Goal: Task Accomplishment & Management: Complete application form

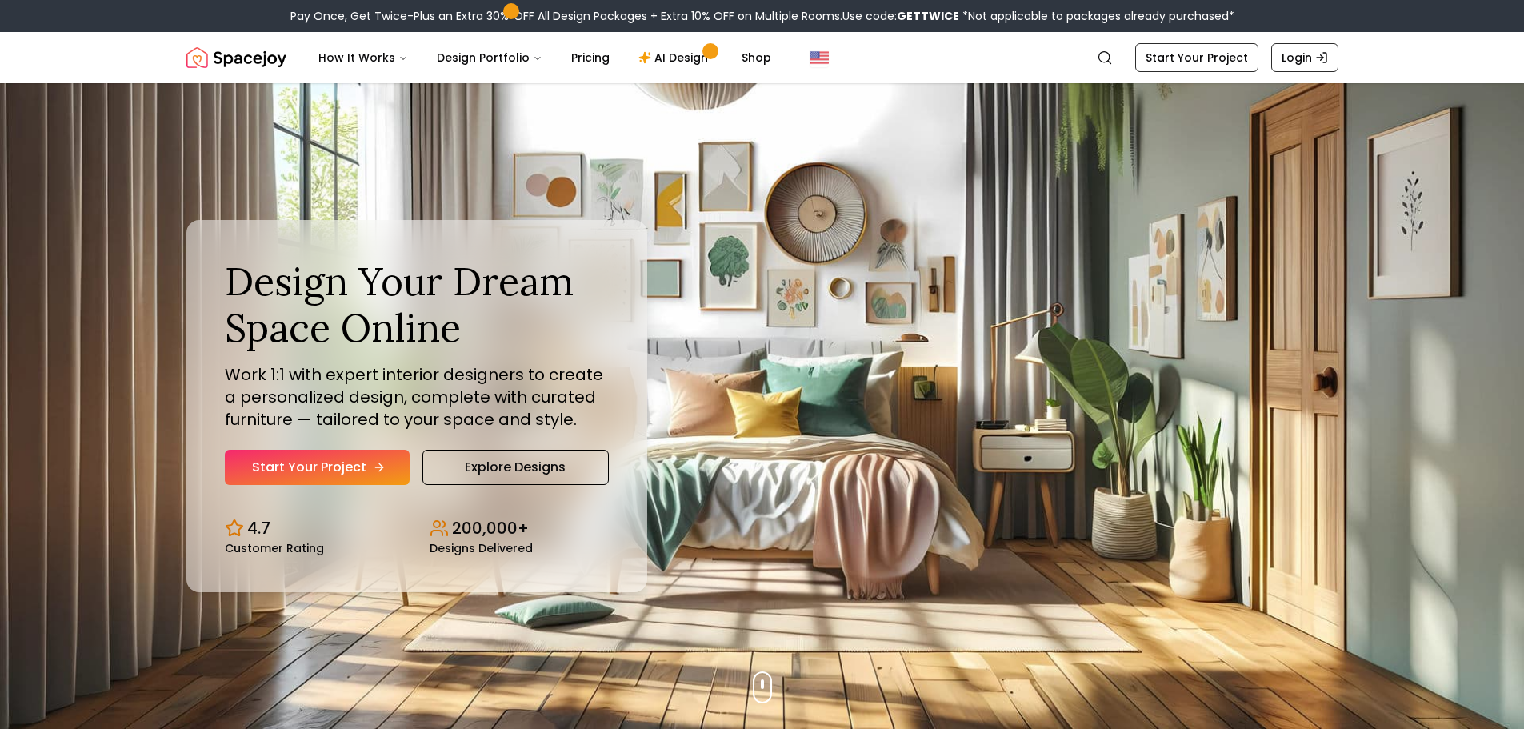
click at [345, 461] on link "Start Your Project" at bounding box center [317, 467] width 185 height 35
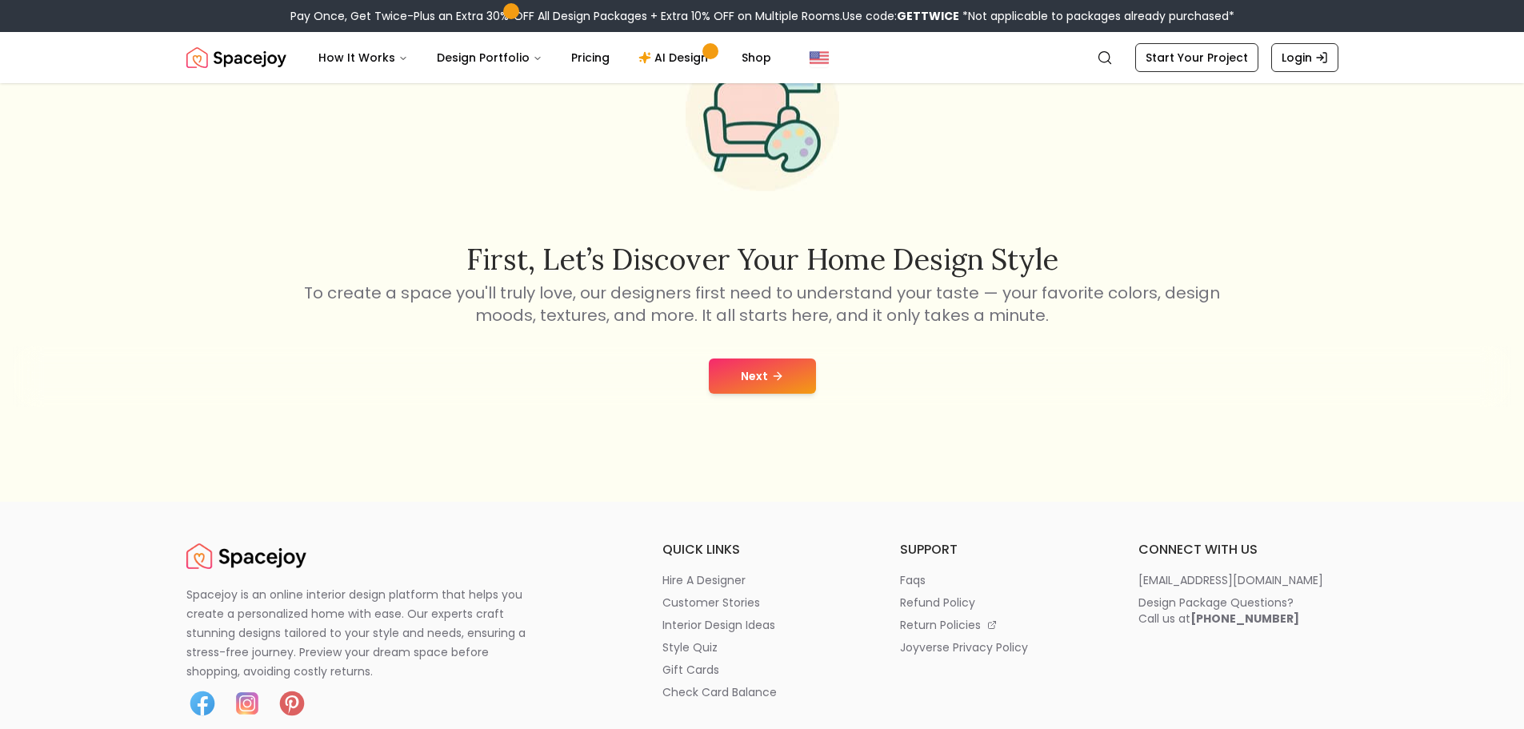
scroll to position [160, 0]
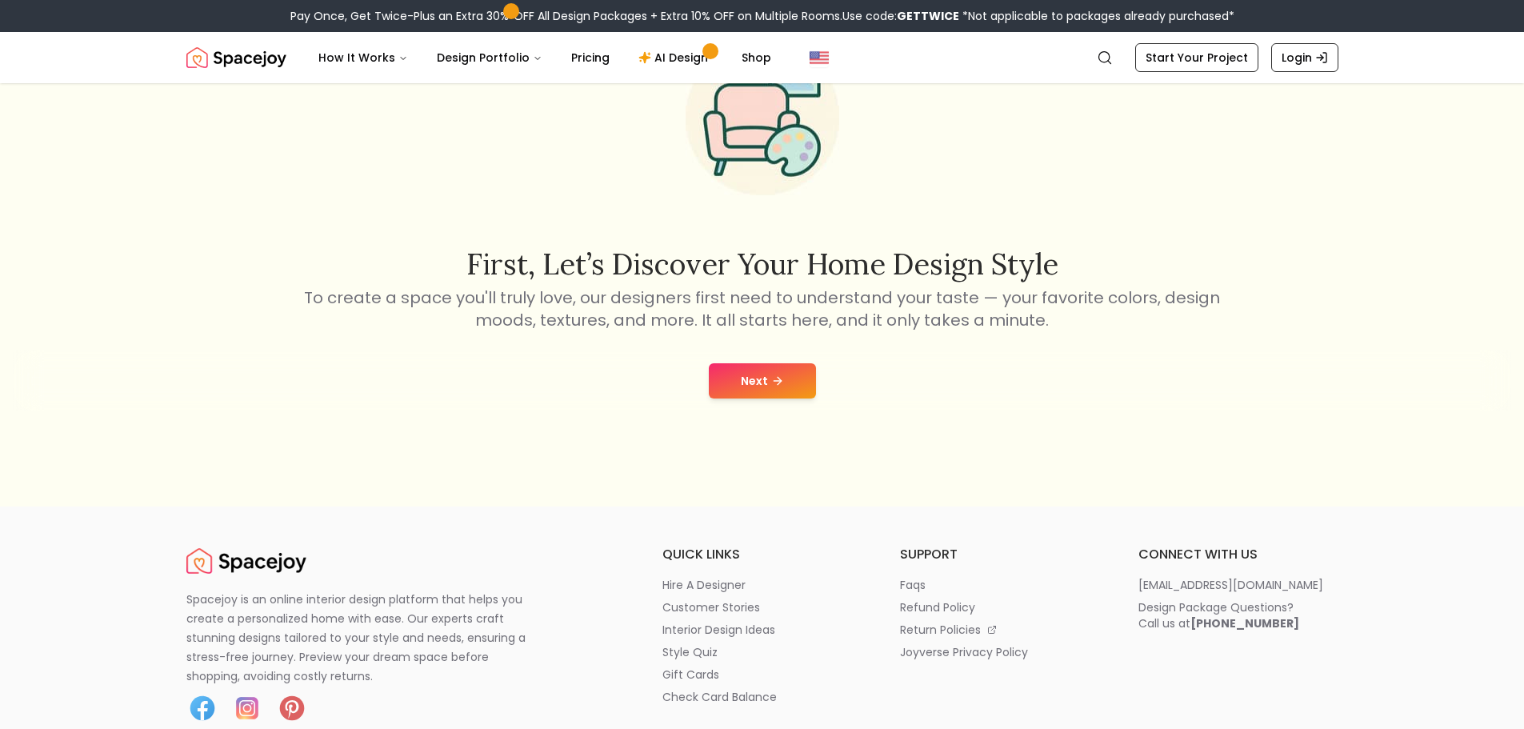
click at [730, 385] on button "Next" at bounding box center [762, 380] width 107 height 35
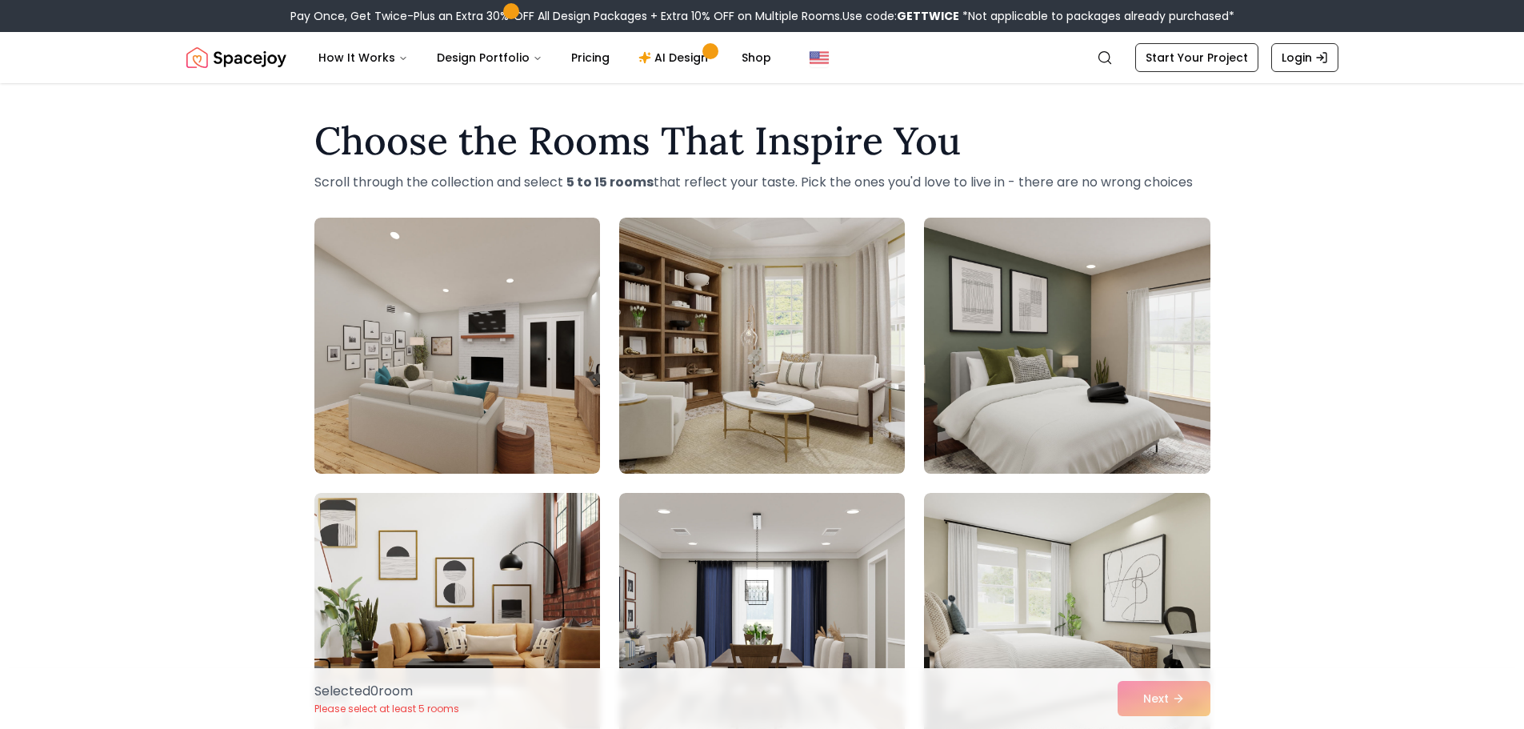
scroll to position [80, 0]
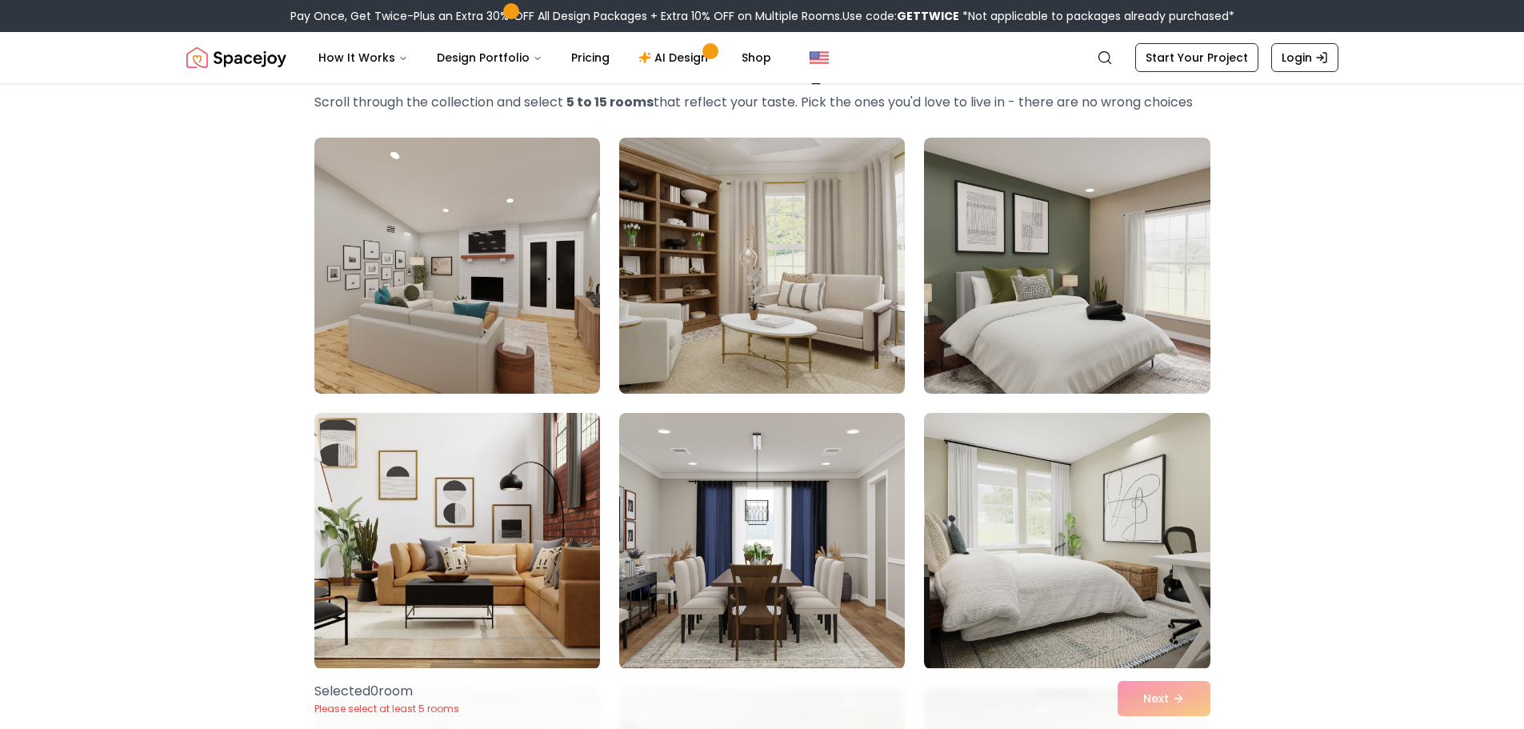
click at [846, 222] on img at bounding box center [762, 265] width 300 height 269
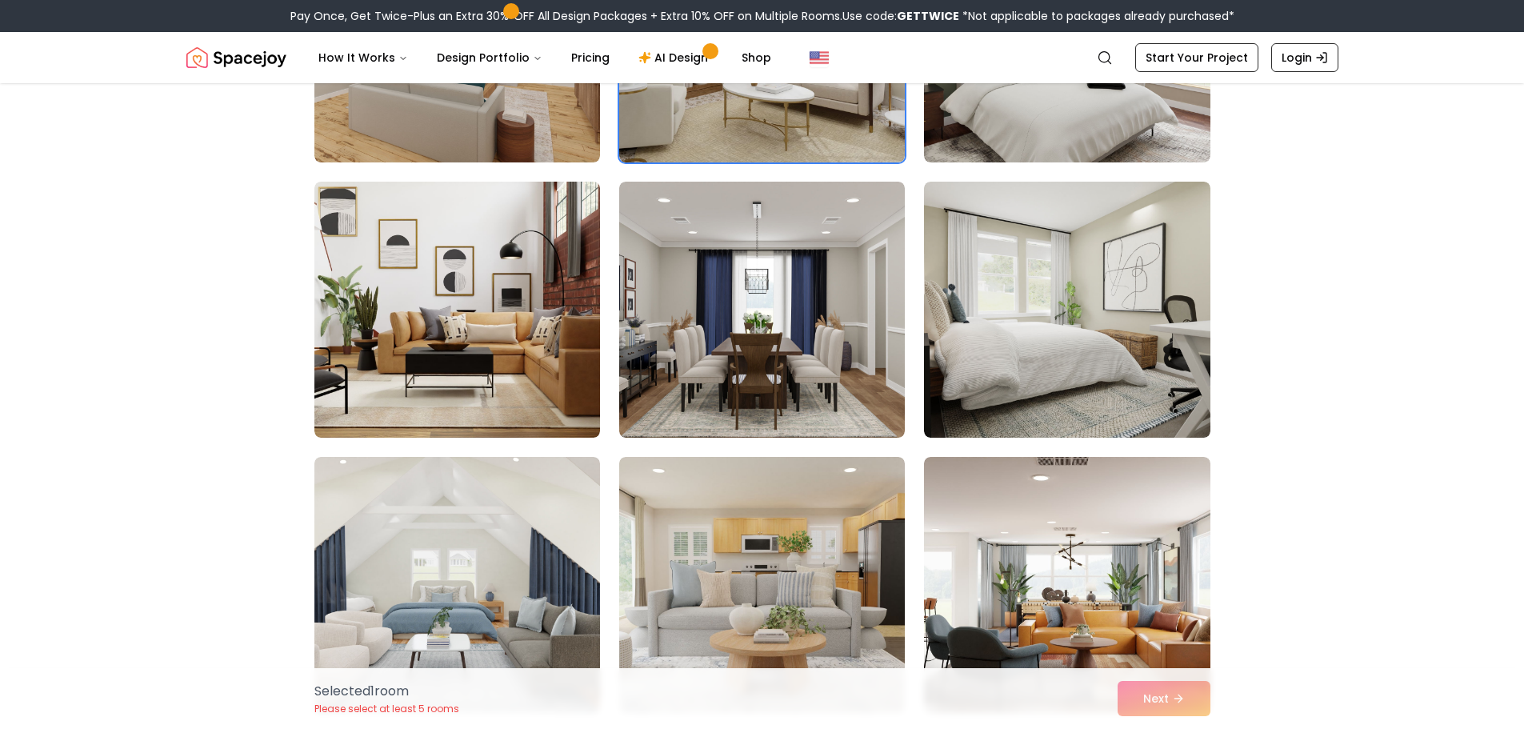
scroll to position [320, 0]
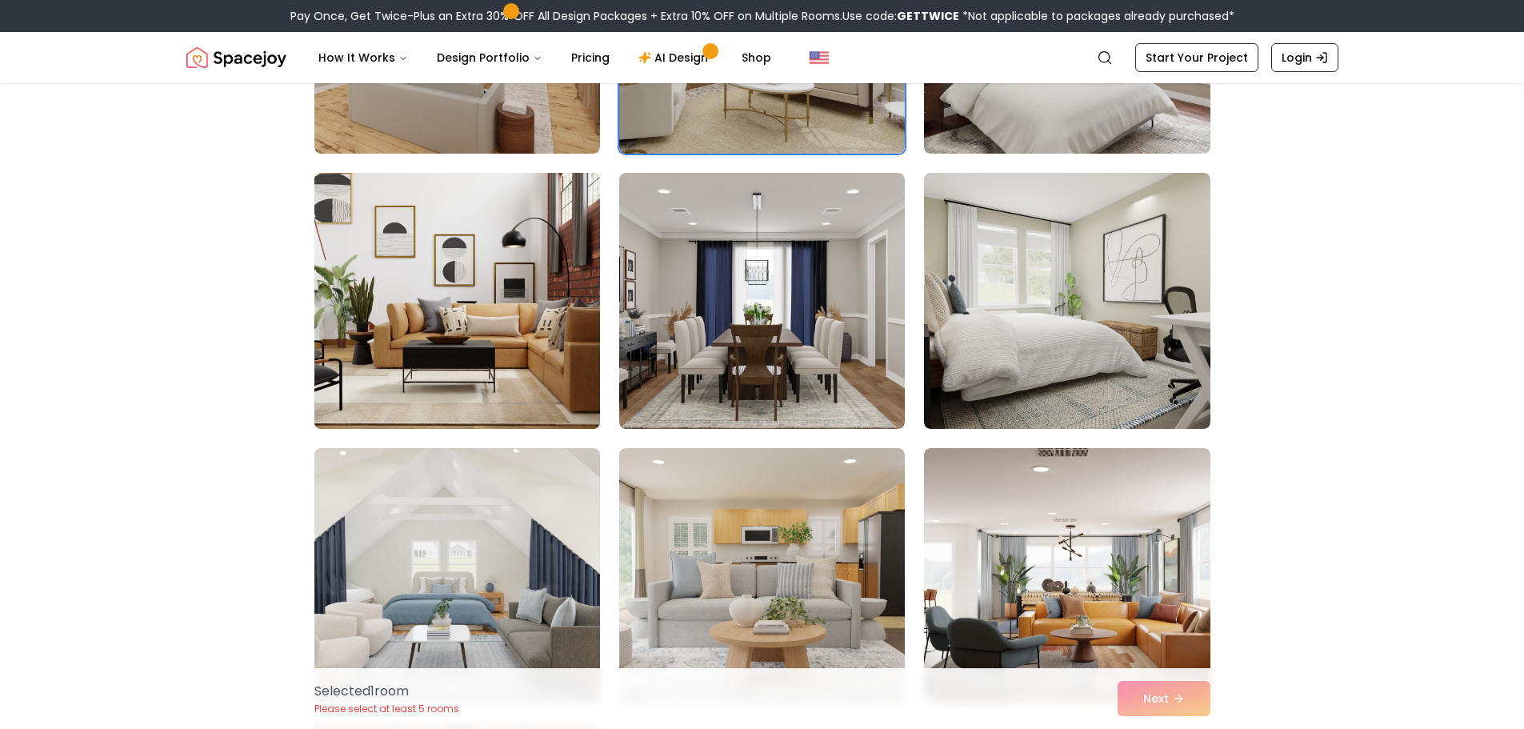
click at [562, 325] on img at bounding box center [457, 300] width 300 height 269
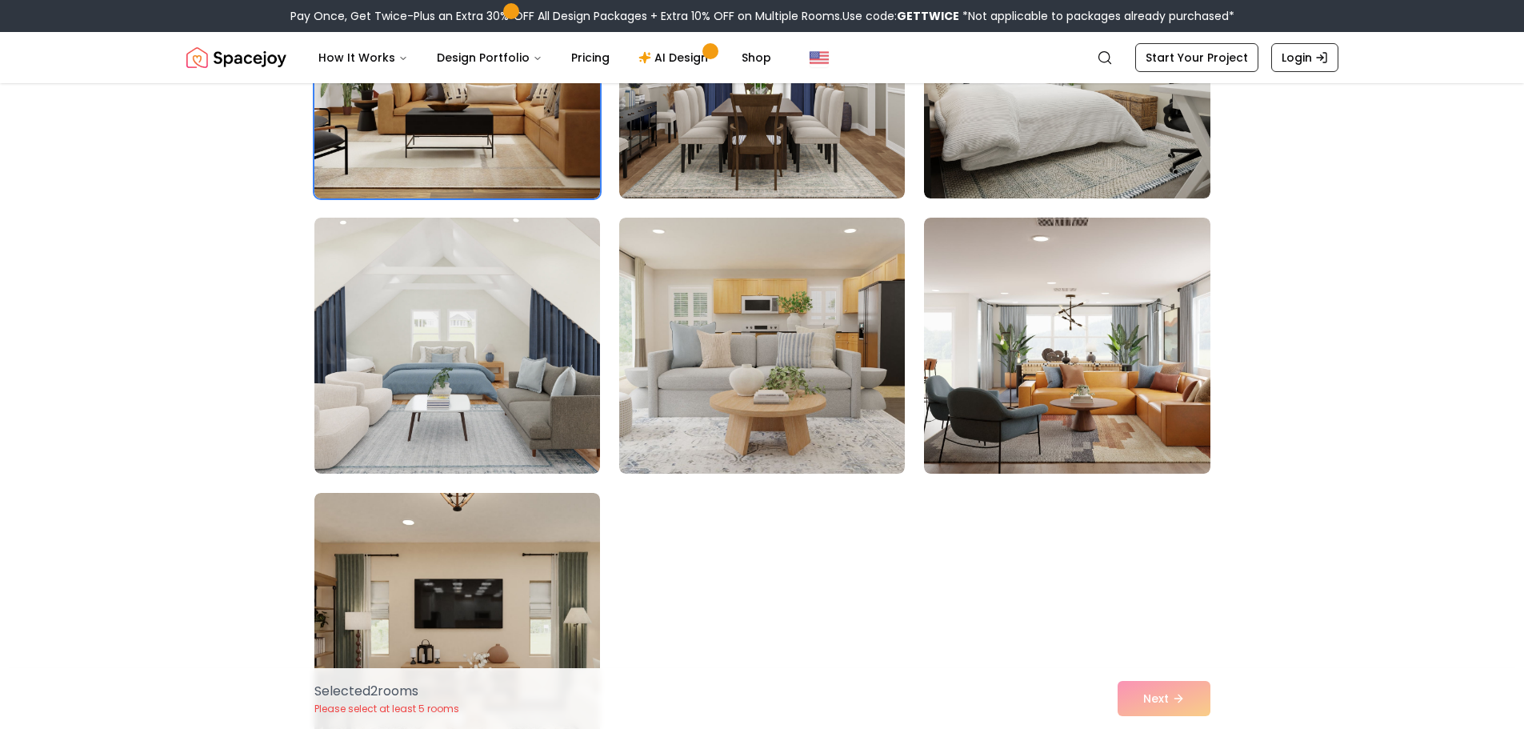
scroll to position [560, 0]
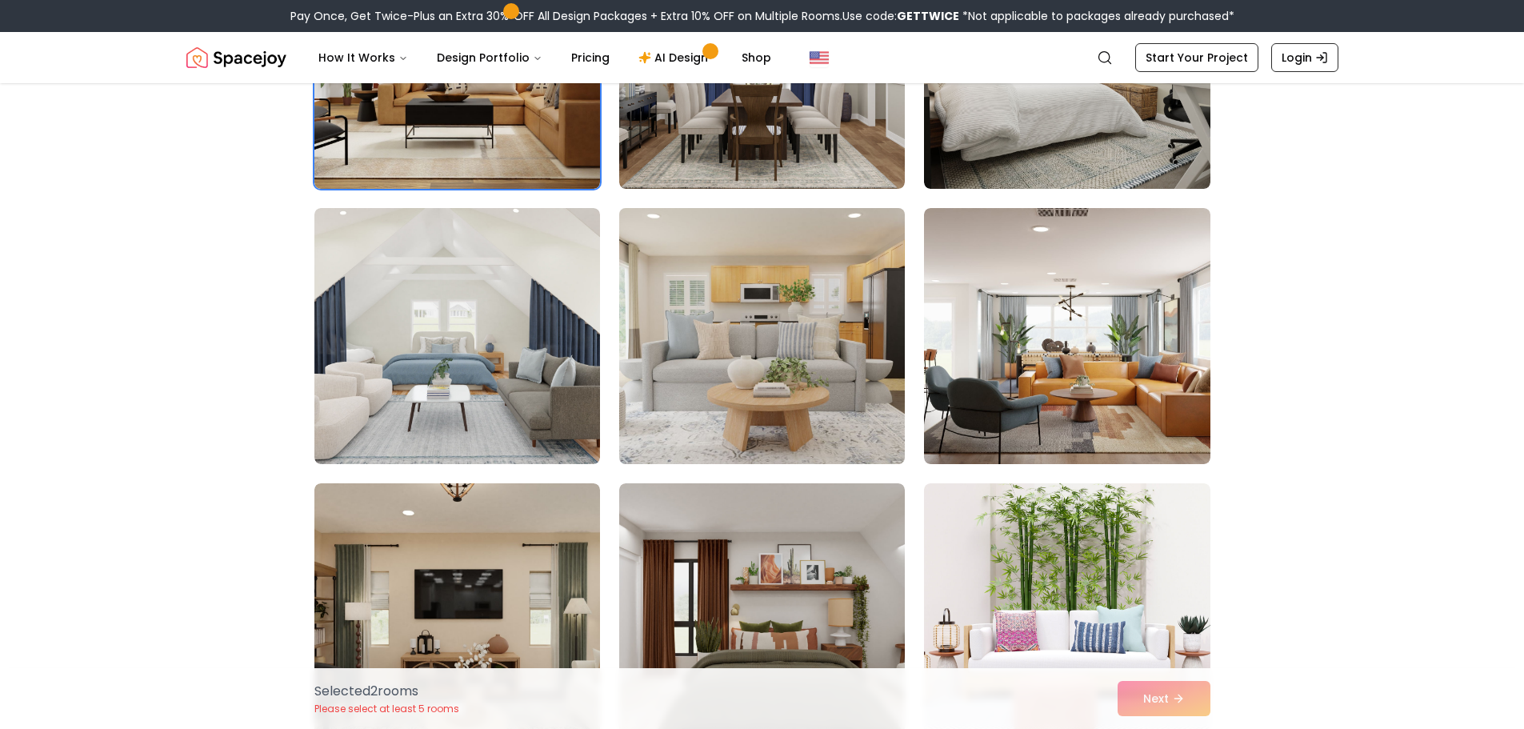
click at [742, 366] on img at bounding box center [762, 336] width 300 height 269
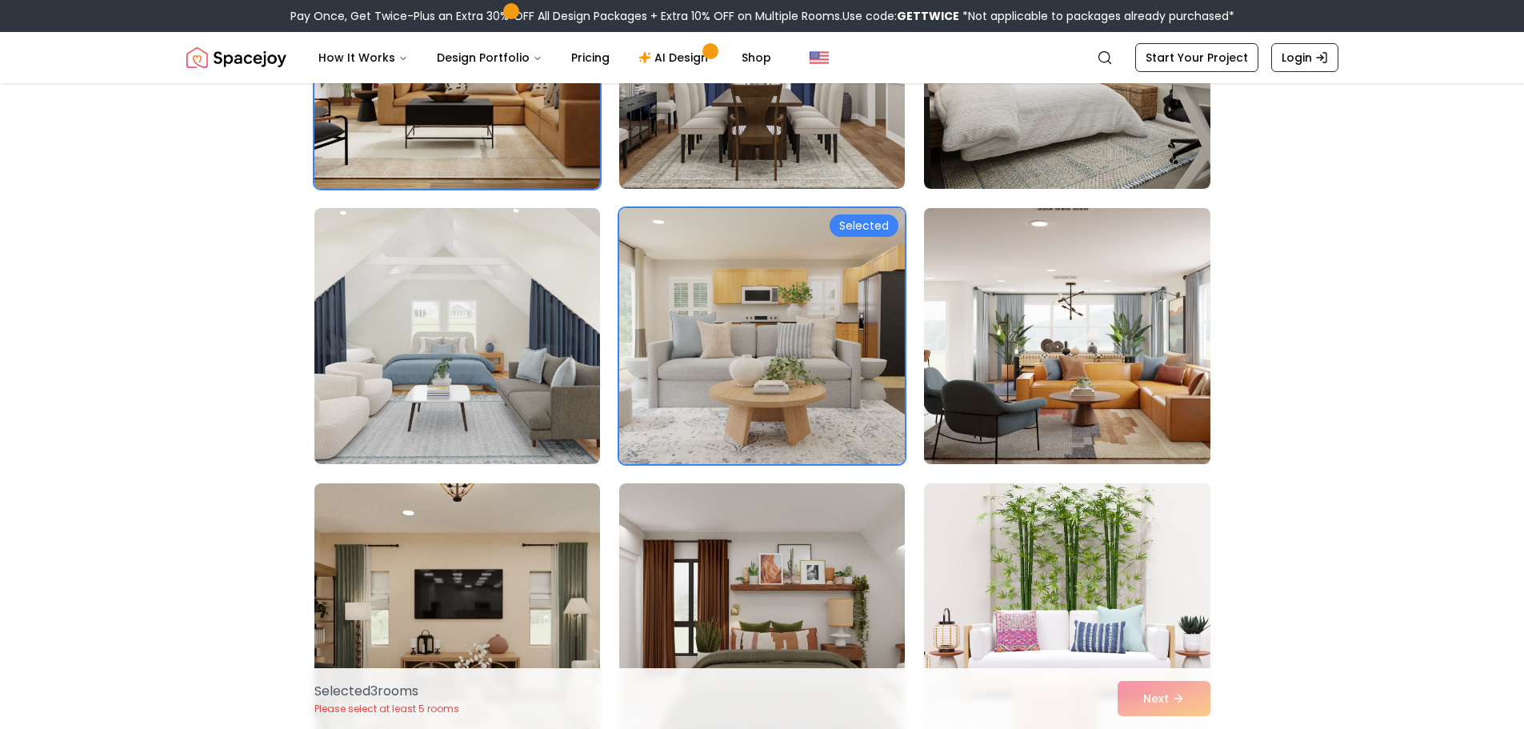
click at [1052, 346] on img at bounding box center [1067, 336] width 300 height 269
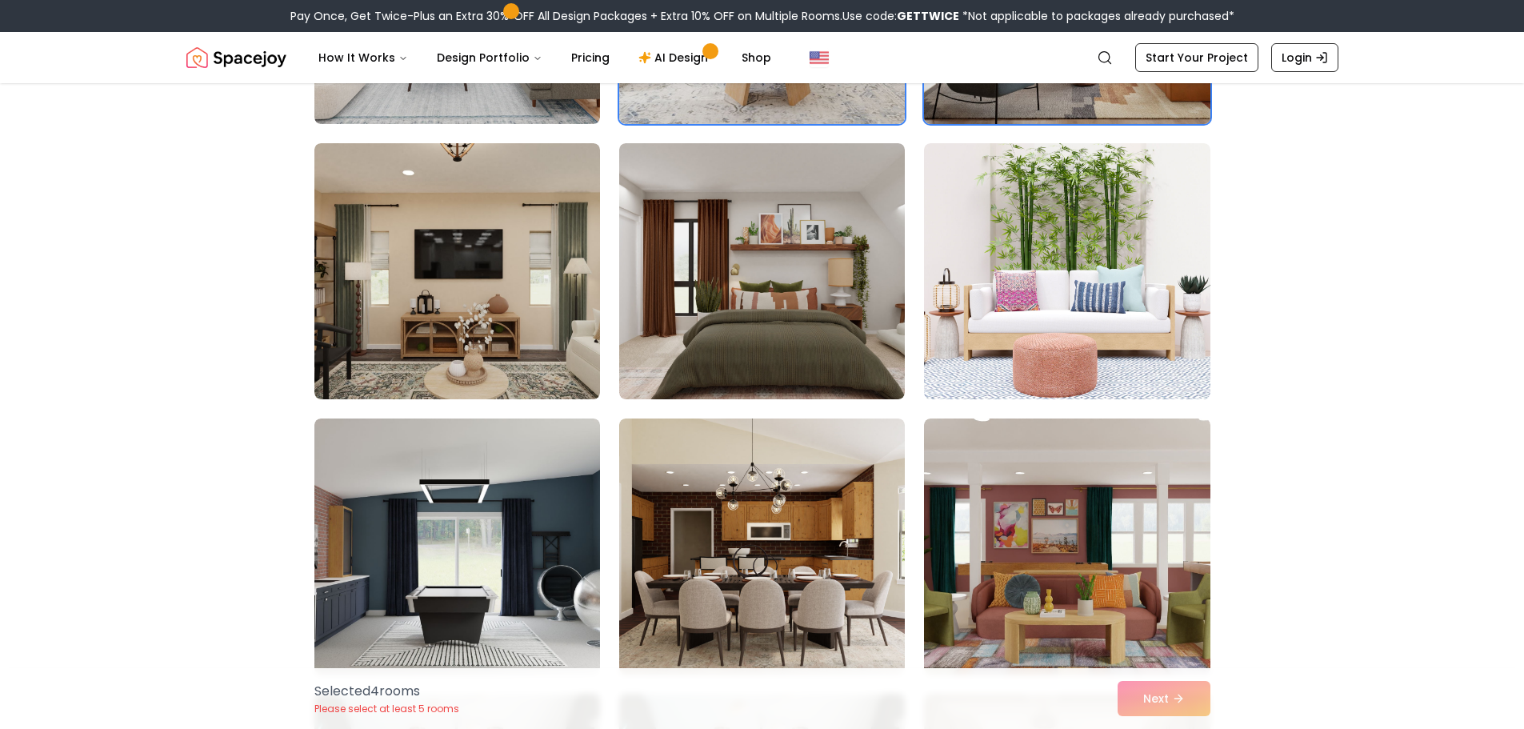
scroll to position [960, 0]
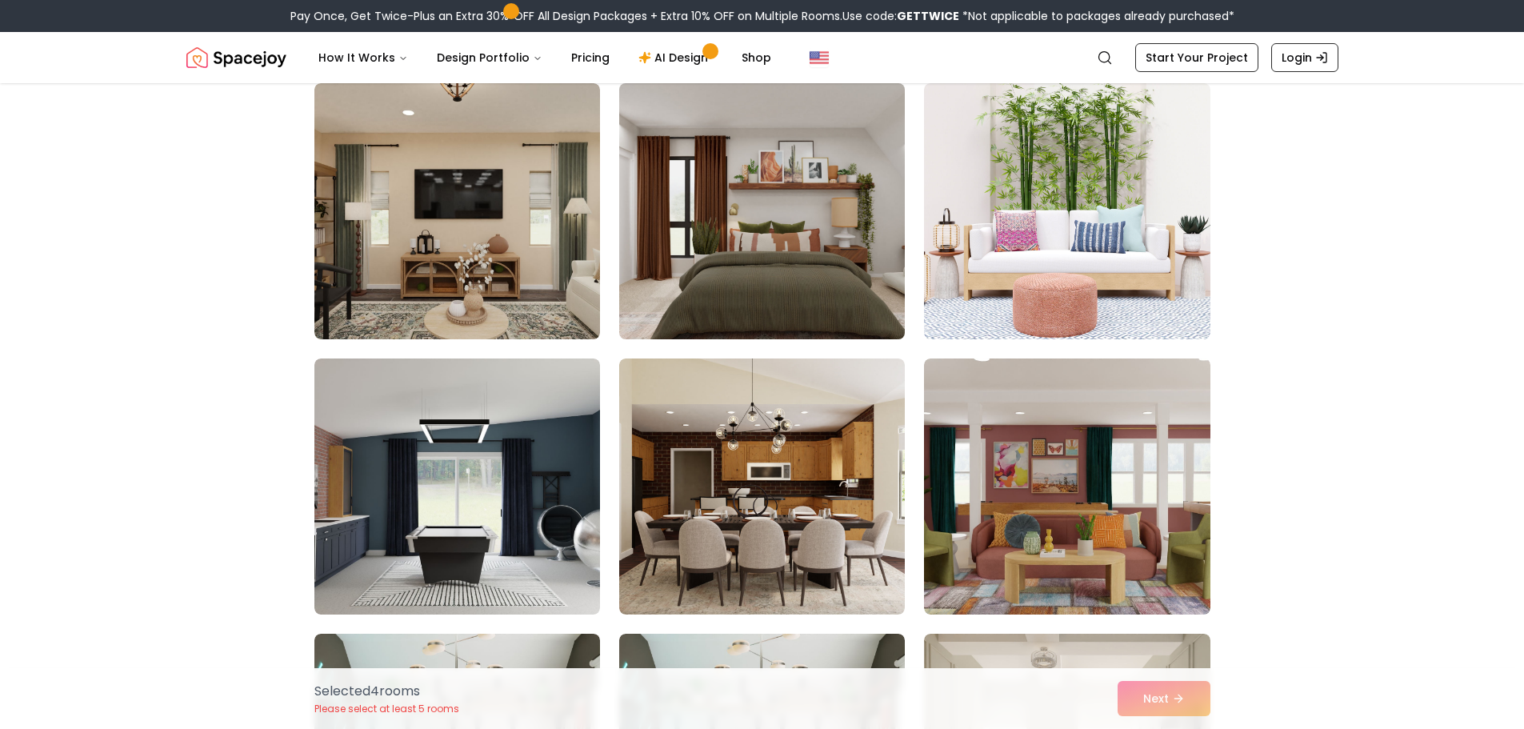
click at [807, 266] on img at bounding box center [762, 211] width 300 height 269
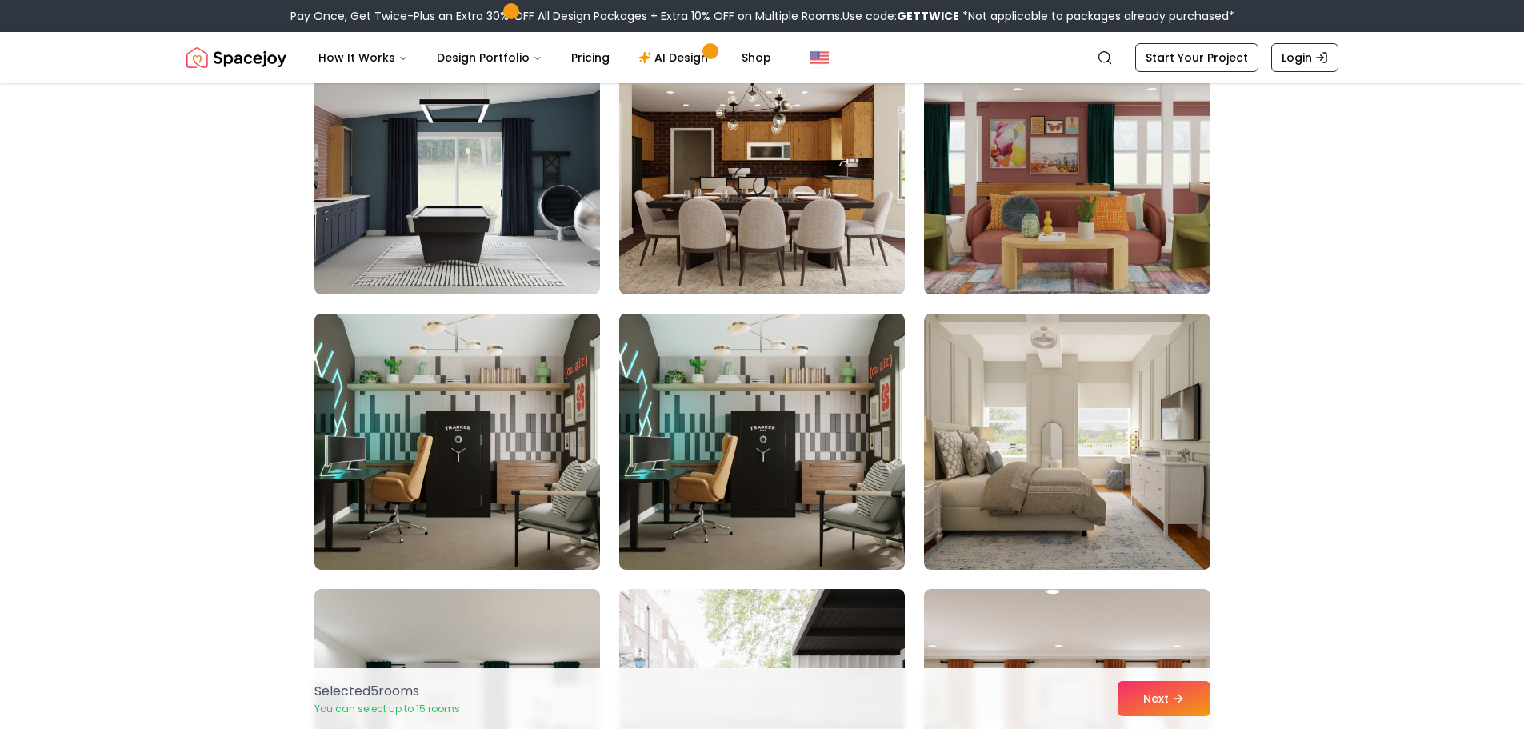
click at [1037, 266] on img at bounding box center [1067, 166] width 300 height 269
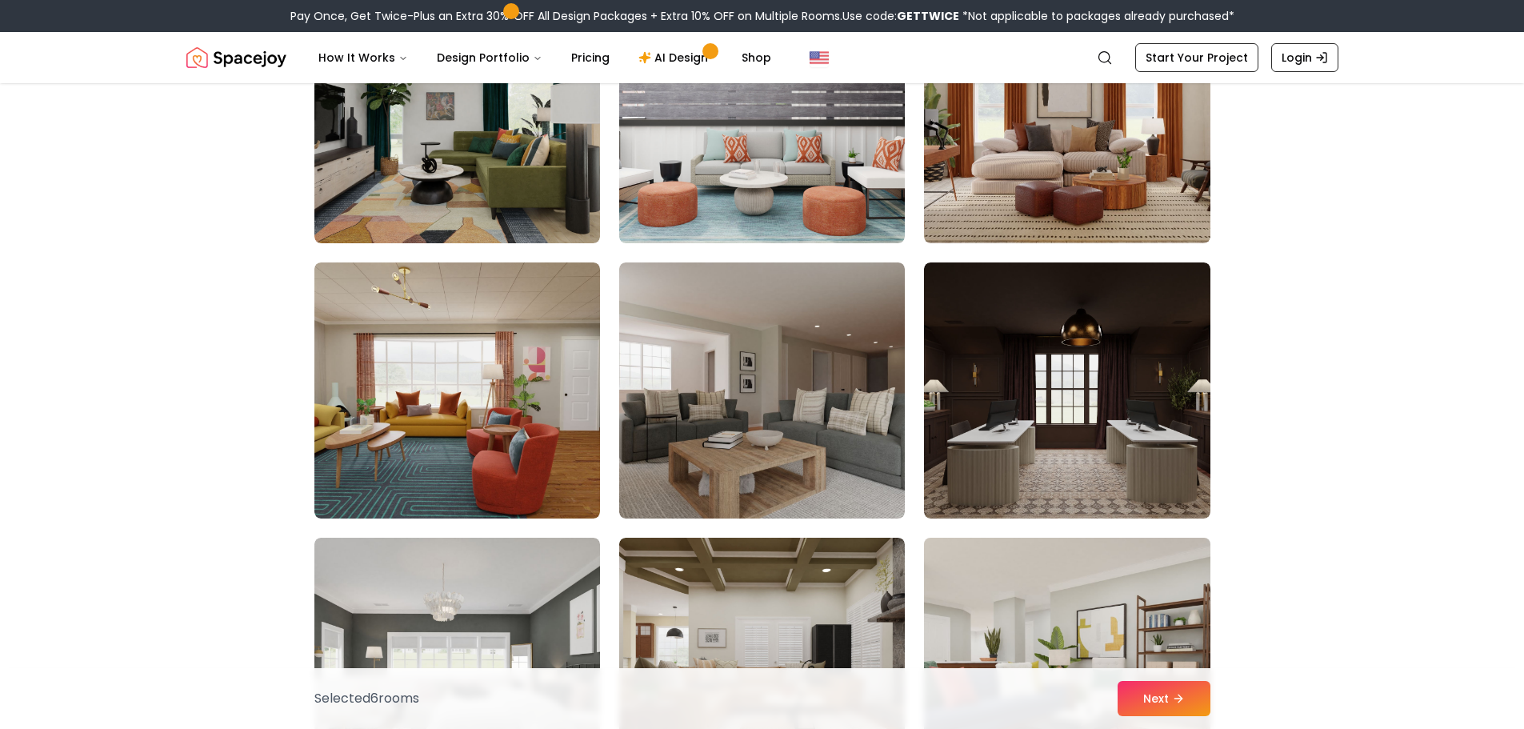
scroll to position [2000, 0]
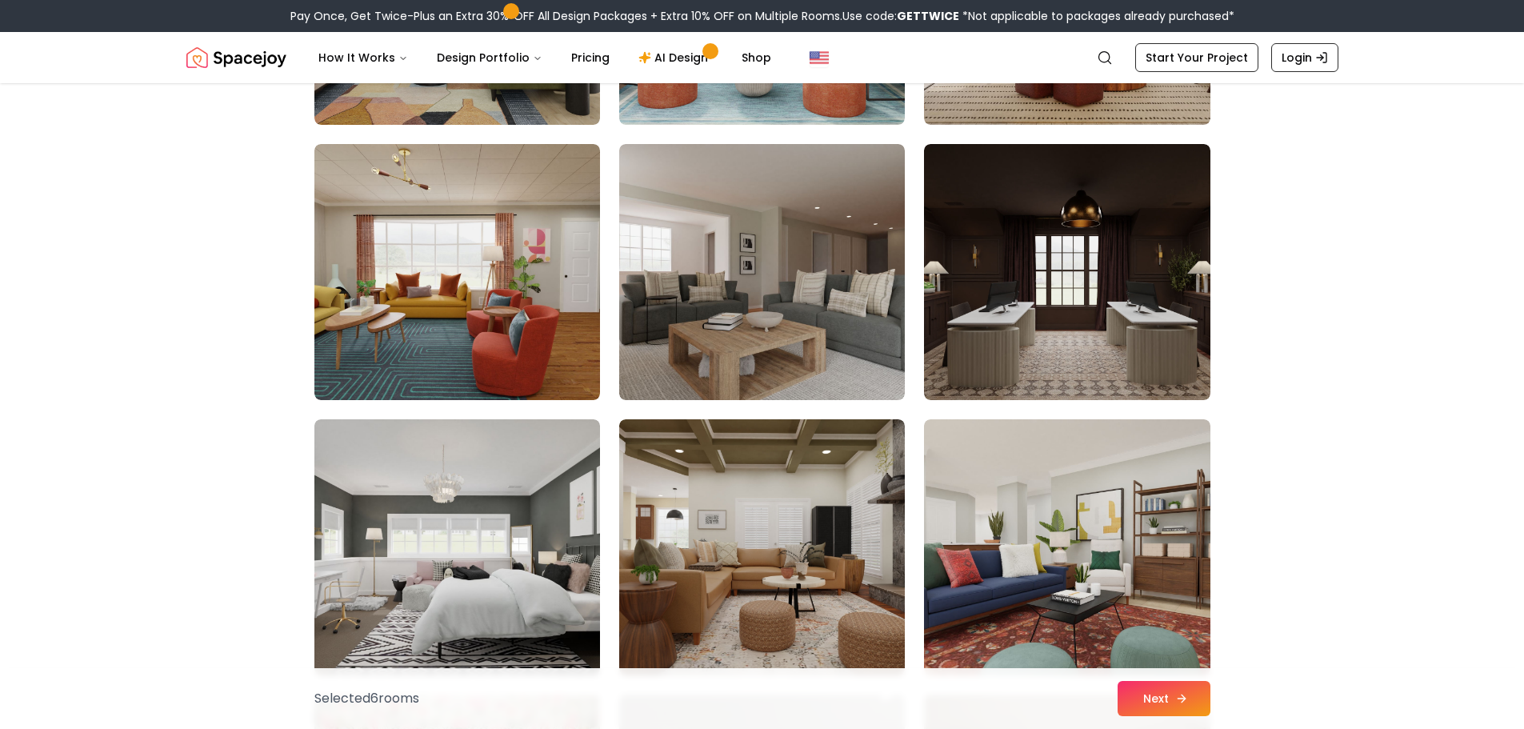
click at [1128, 706] on button "Next" at bounding box center [1164, 698] width 93 height 35
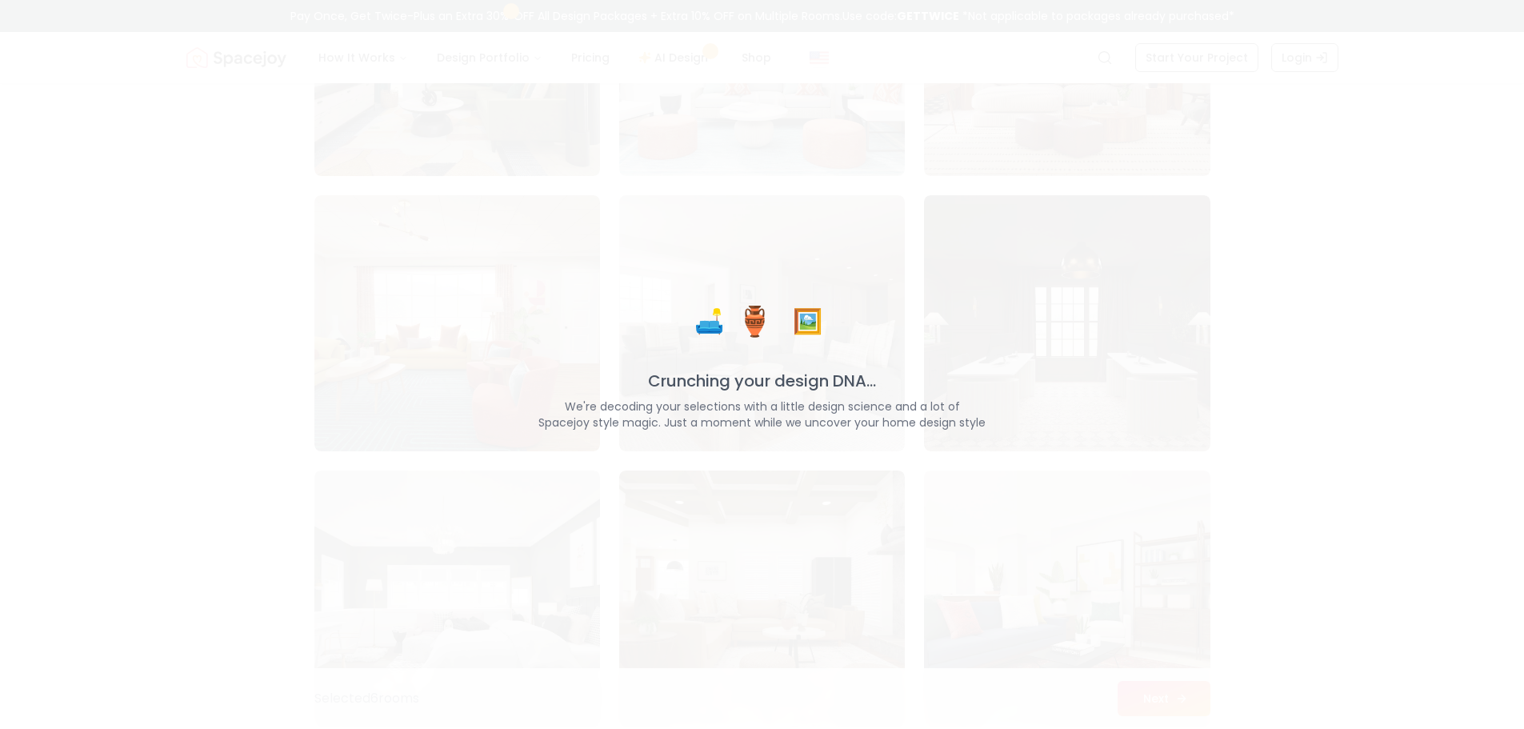
scroll to position [2052, 0]
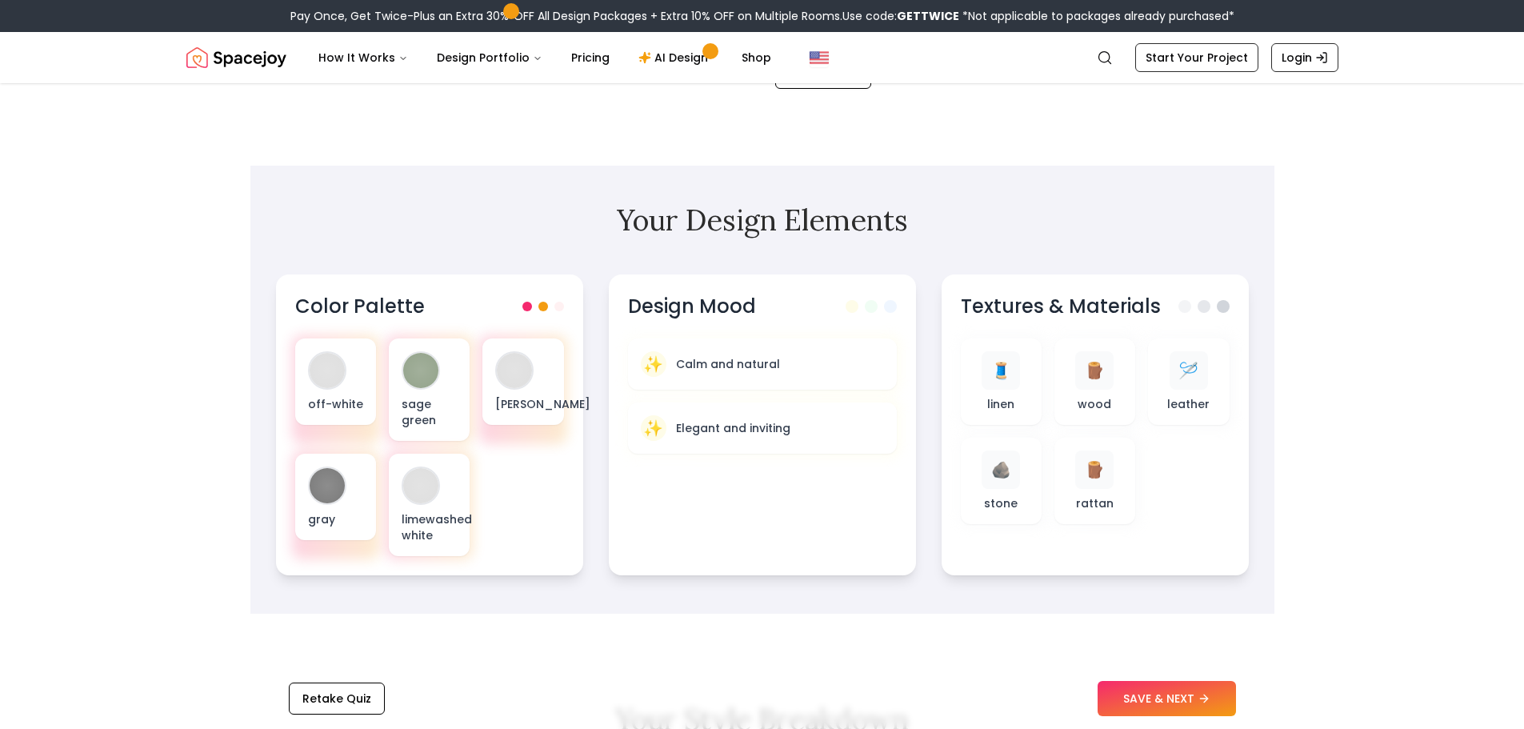
scroll to position [320, 0]
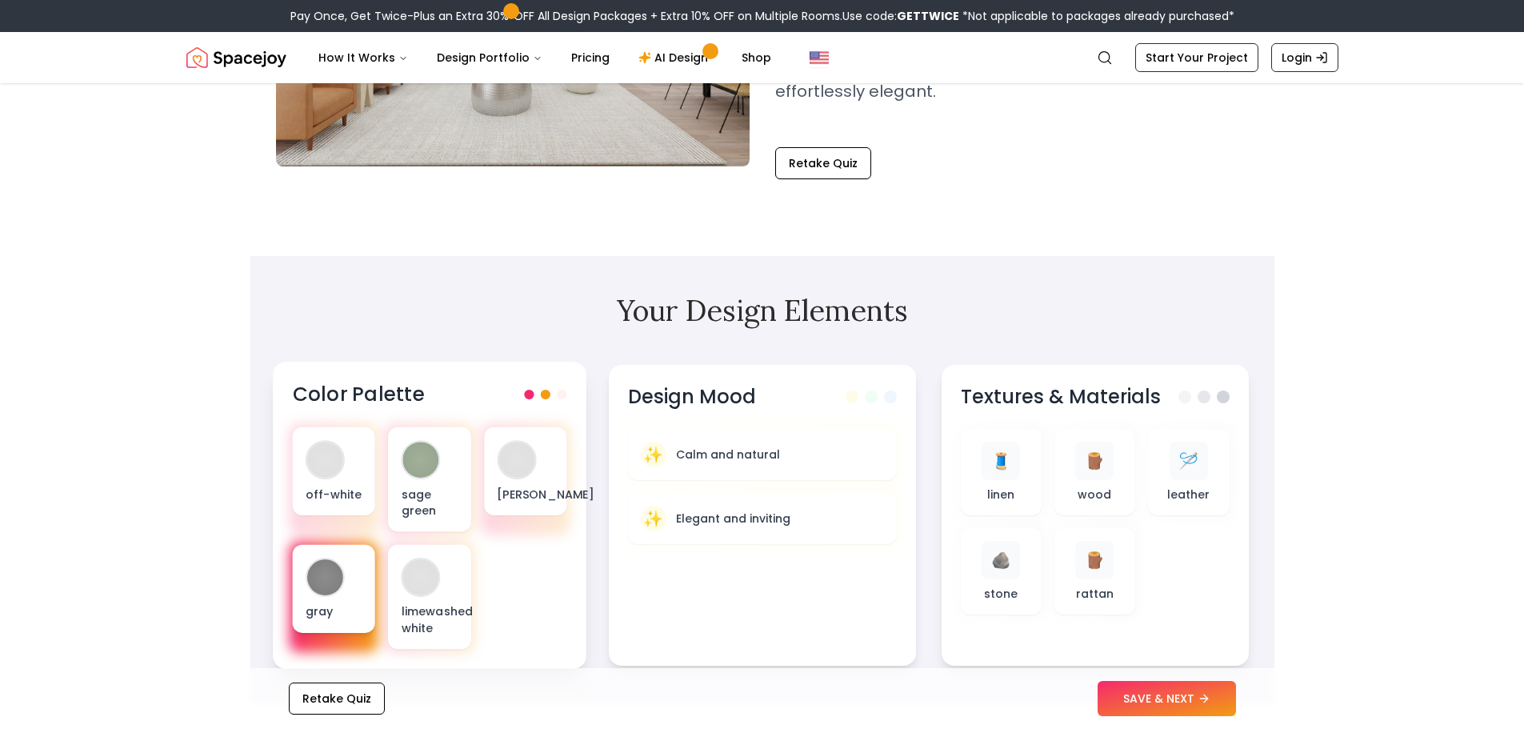
click at [344, 573] on div at bounding box center [324, 577] width 39 height 39
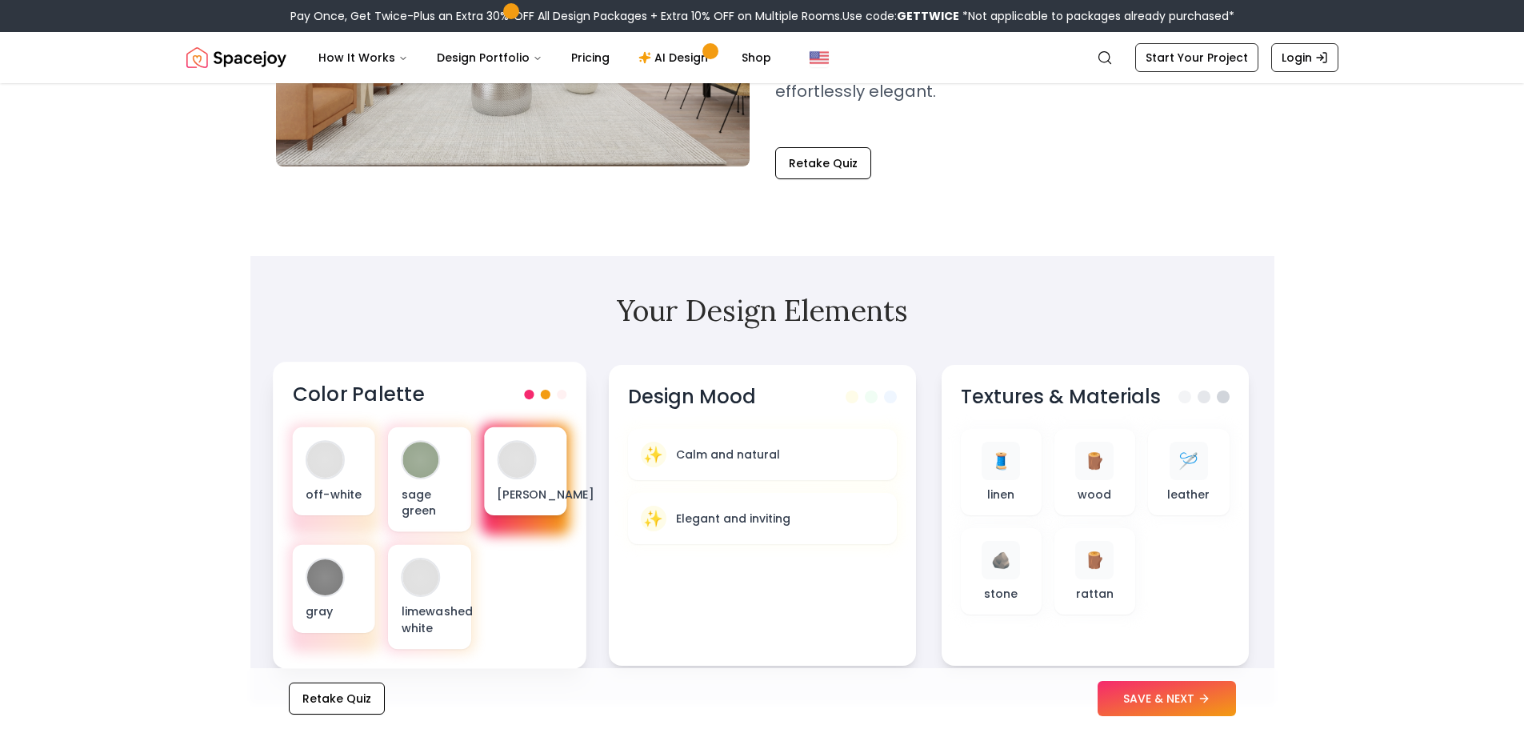
click at [526, 472] on div at bounding box center [516, 460] width 36 height 36
click at [557, 396] on span at bounding box center [562, 395] width 10 height 10
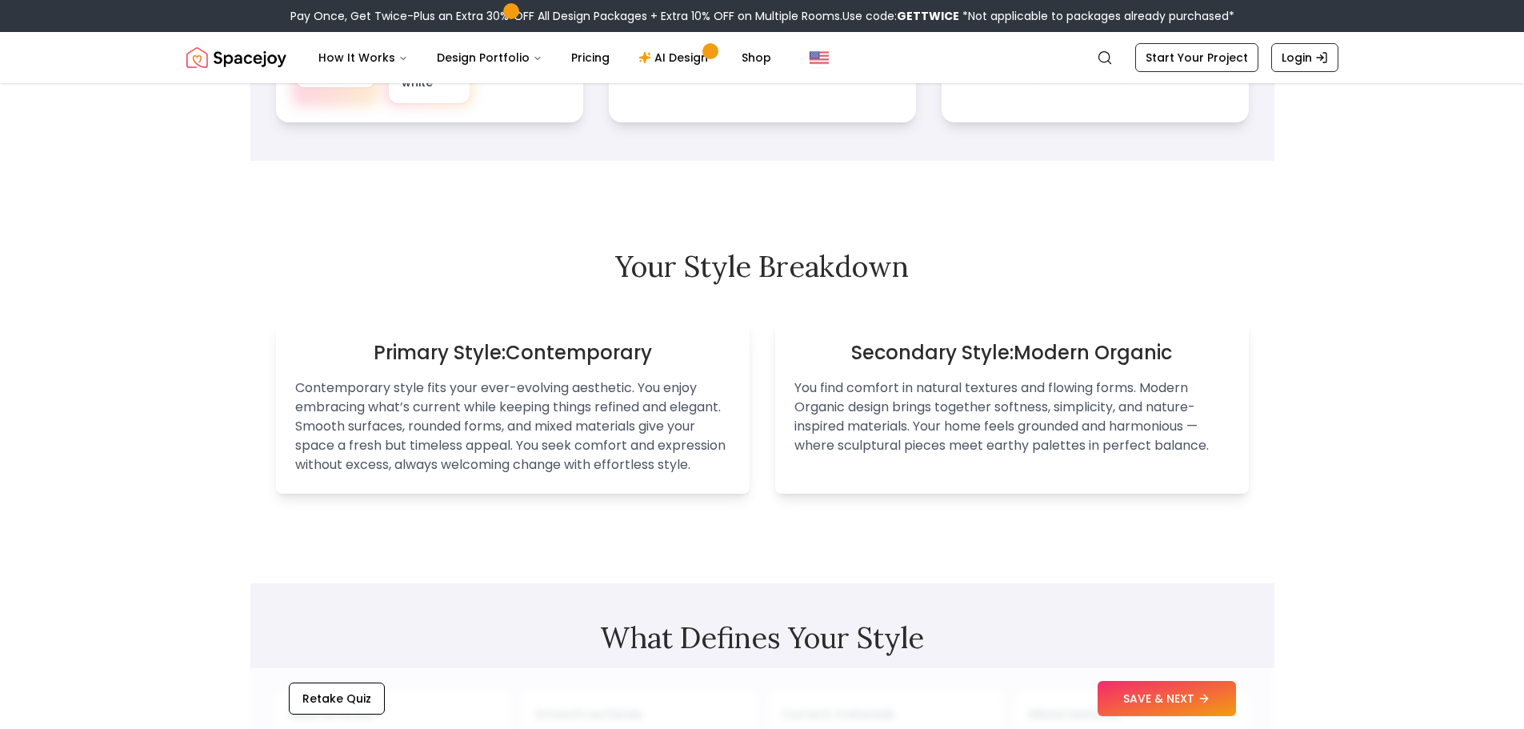
scroll to position [880, 0]
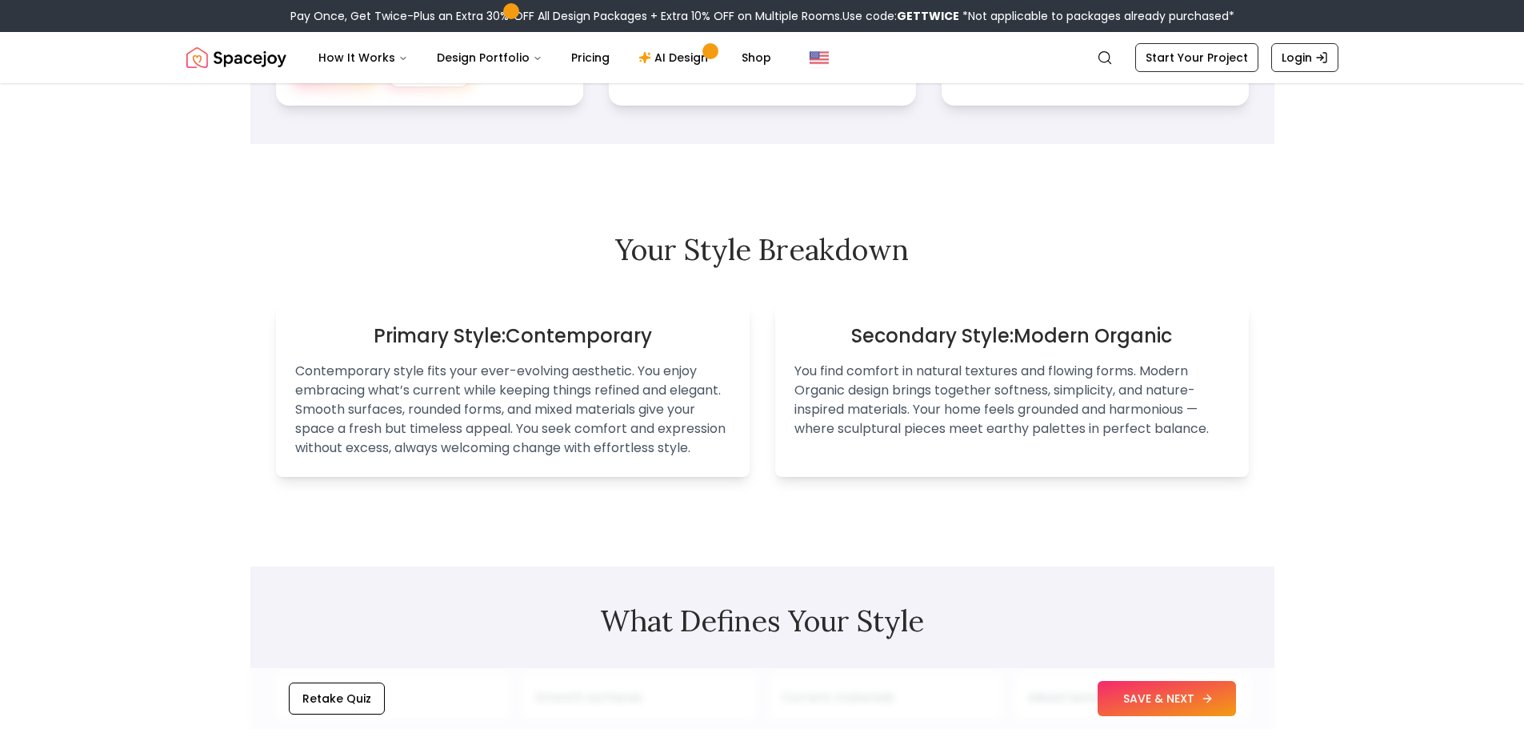
click at [1190, 699] on button "SAVE & NEXT" at bounding box center [1167, 698] width 138 height 35
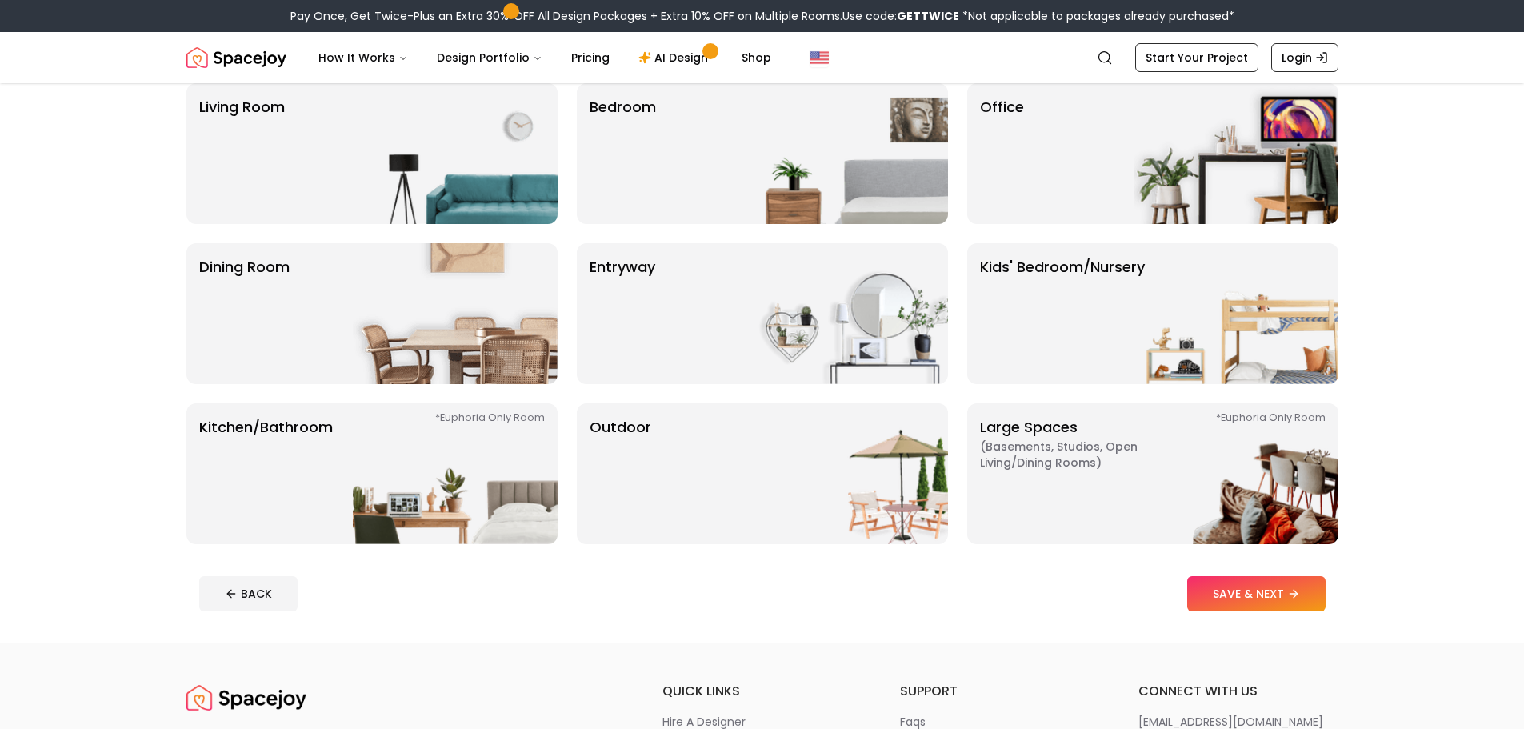
scroll to position [160, 0]
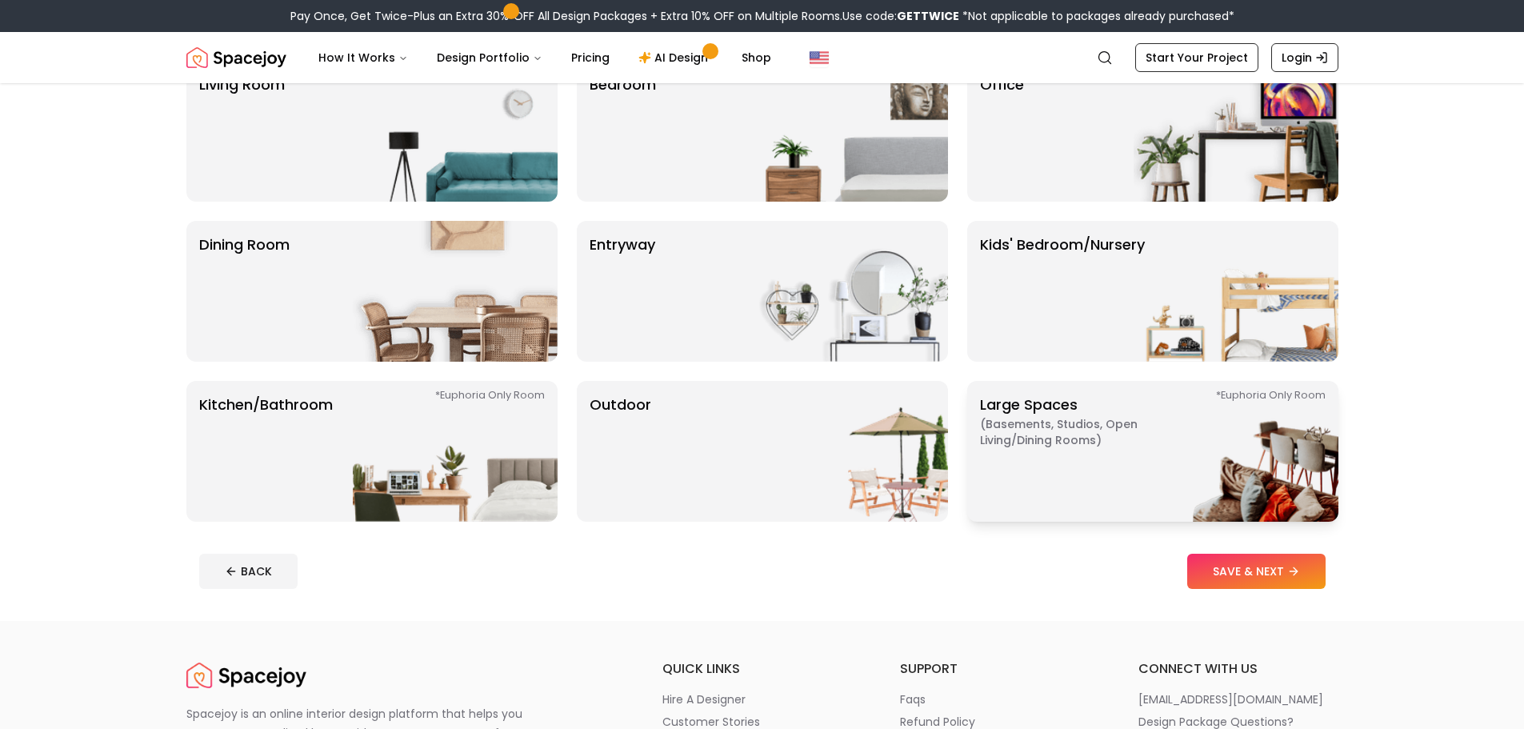
click at [1196, 418] on img at bounding box center [1236, 451] width 205 height 141
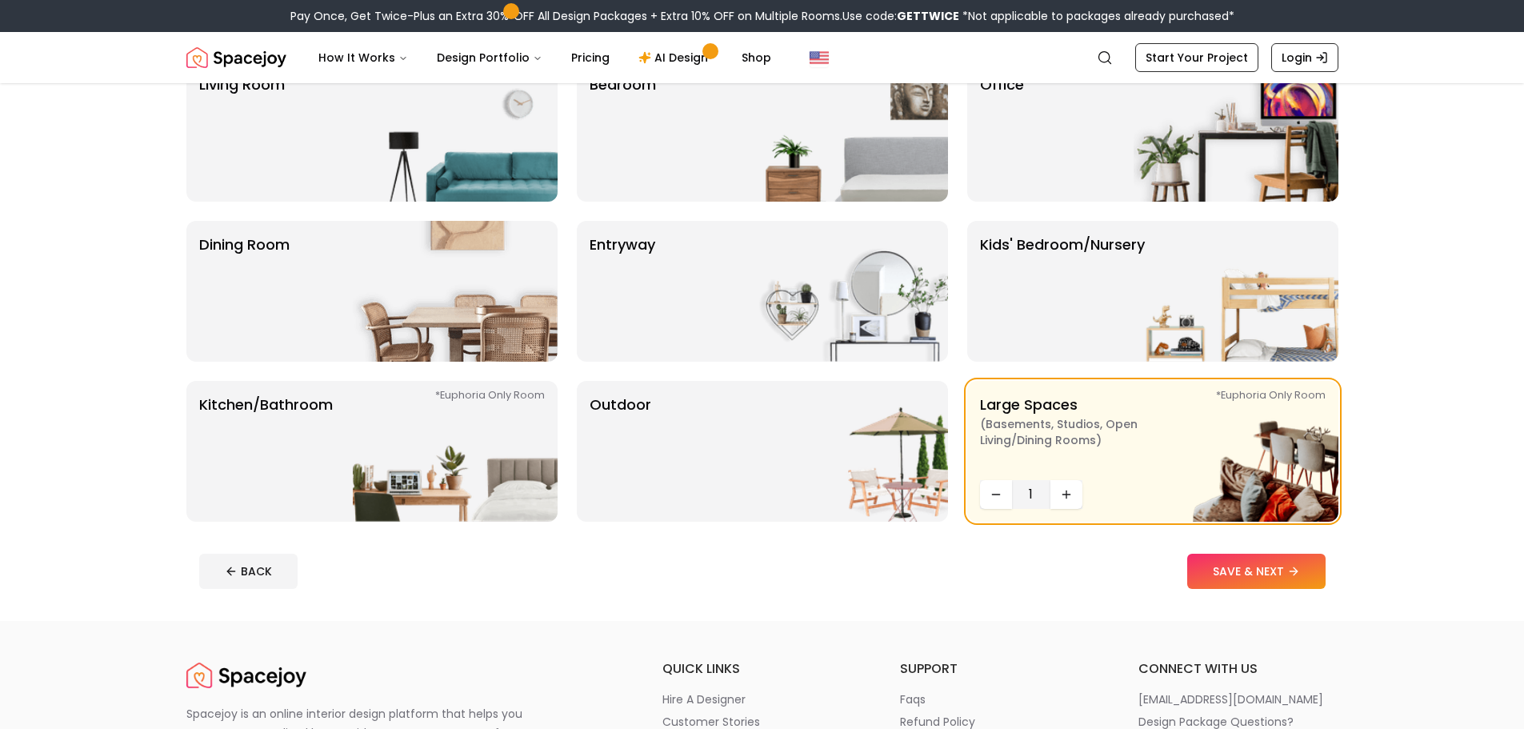
scroll to position [0, 0]
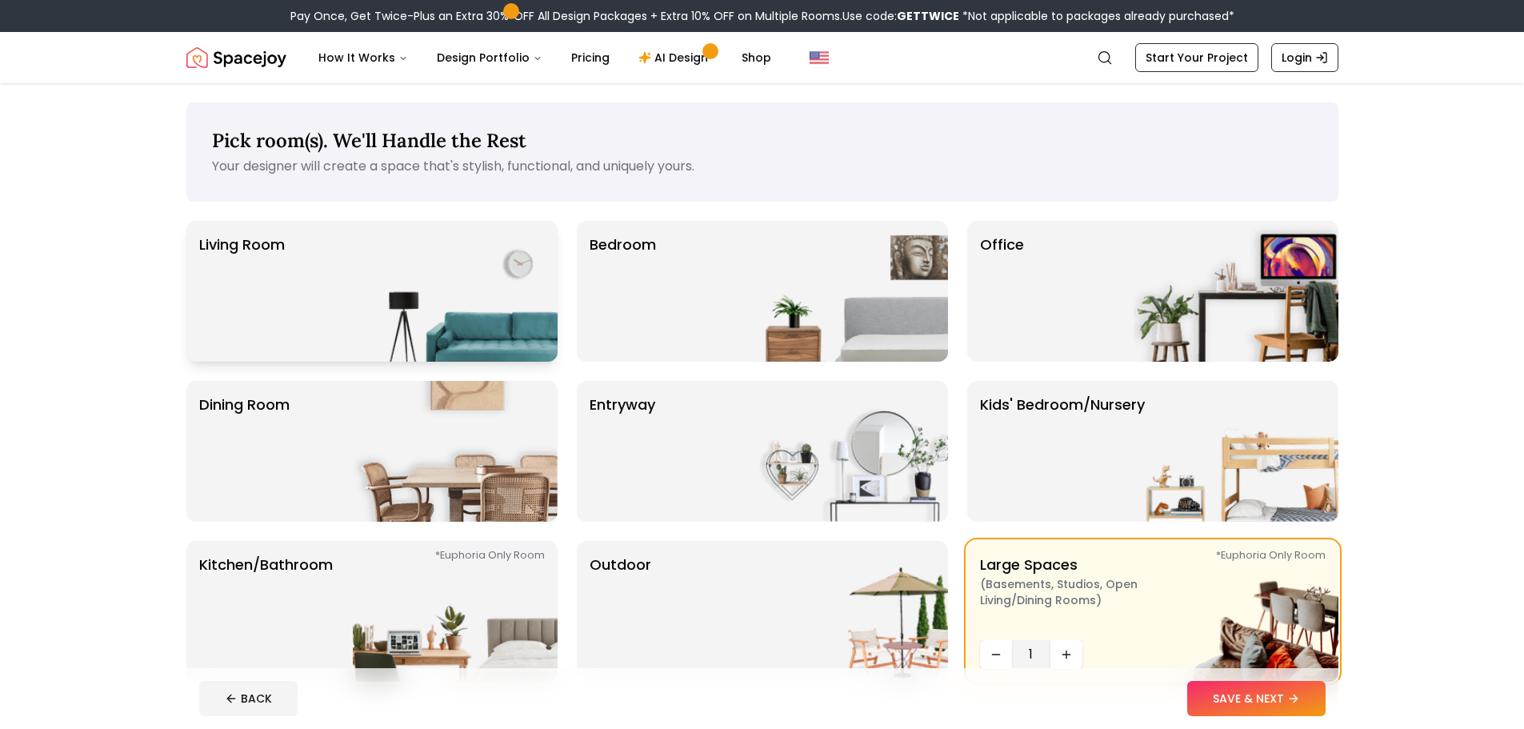
click at [370, 297] on img at bounding box center [455, 291] width 205 height 141
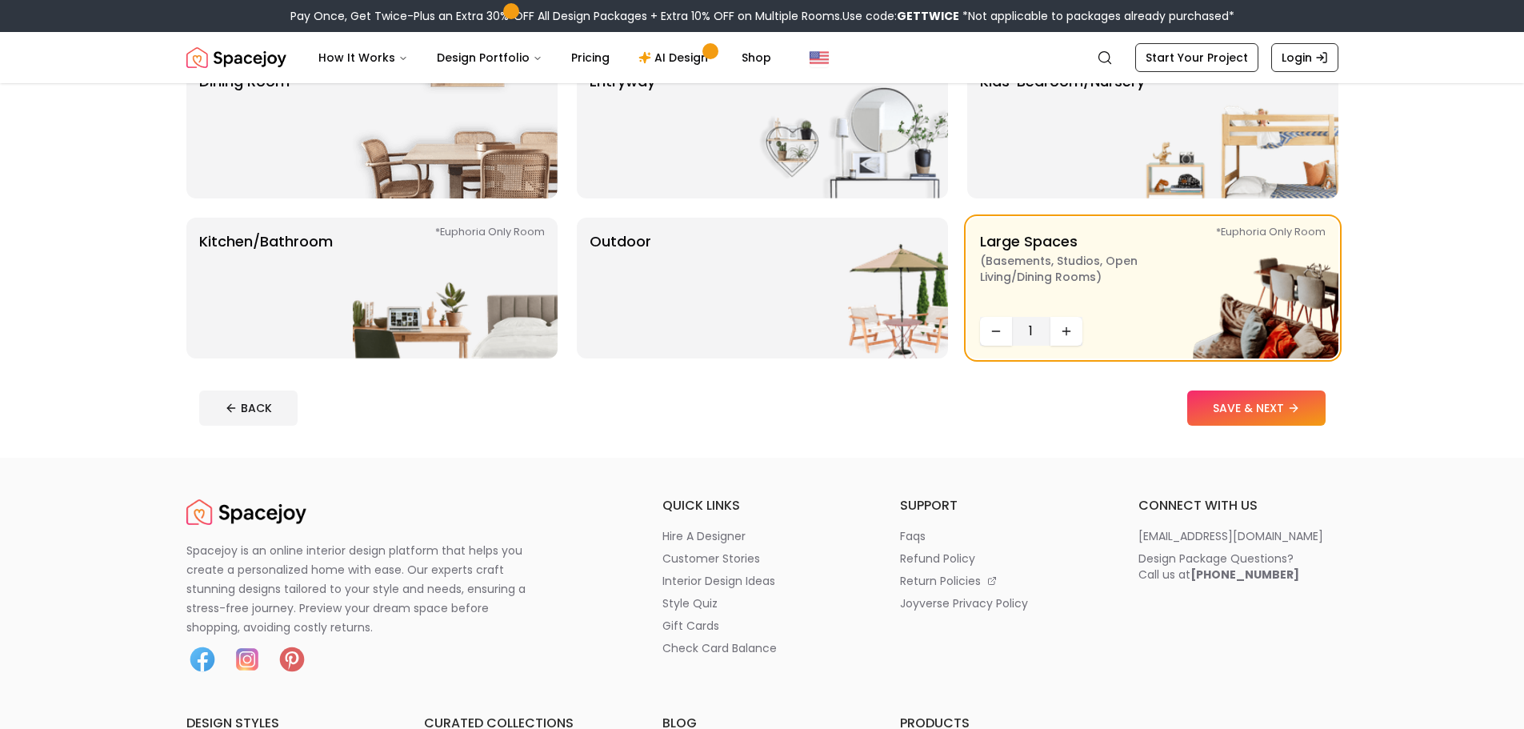
scroll to position [400, 0]
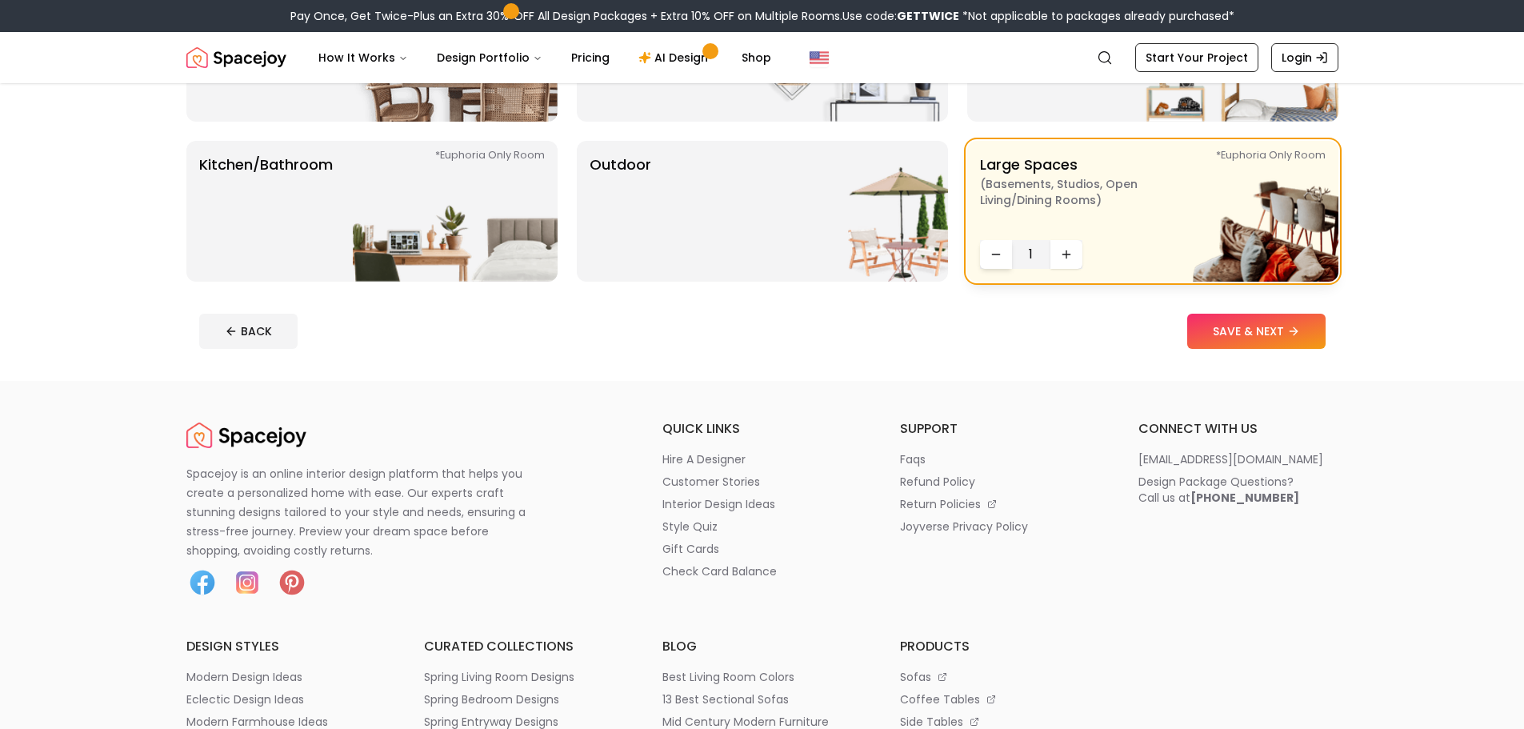
click at [1000, 255] on button "Decrease quantity" at bounding box center [996, 254] width 32 height 29
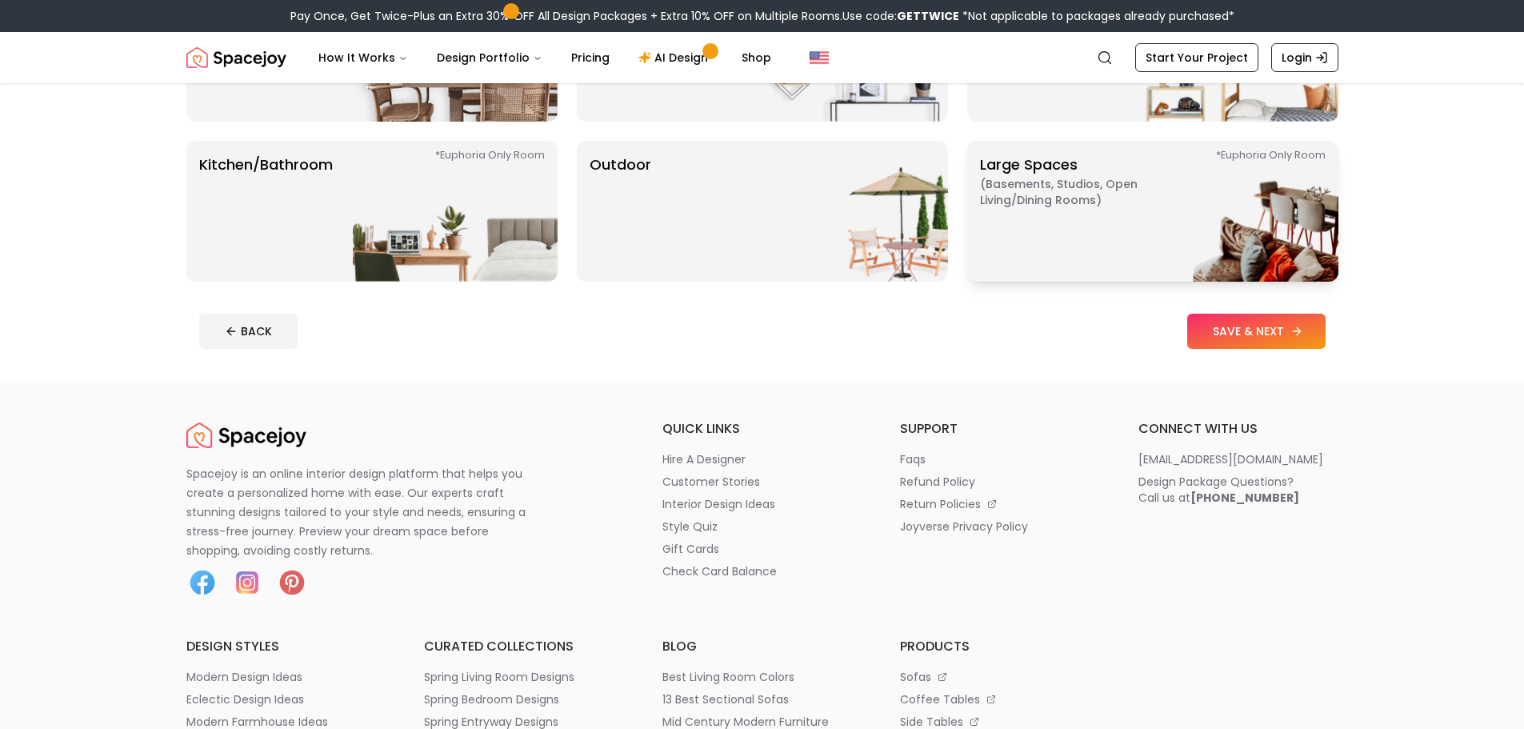
click at [1233, 330] on button "SAVE & NEXT" at bounding box center [1256, 331] width 138 height 35
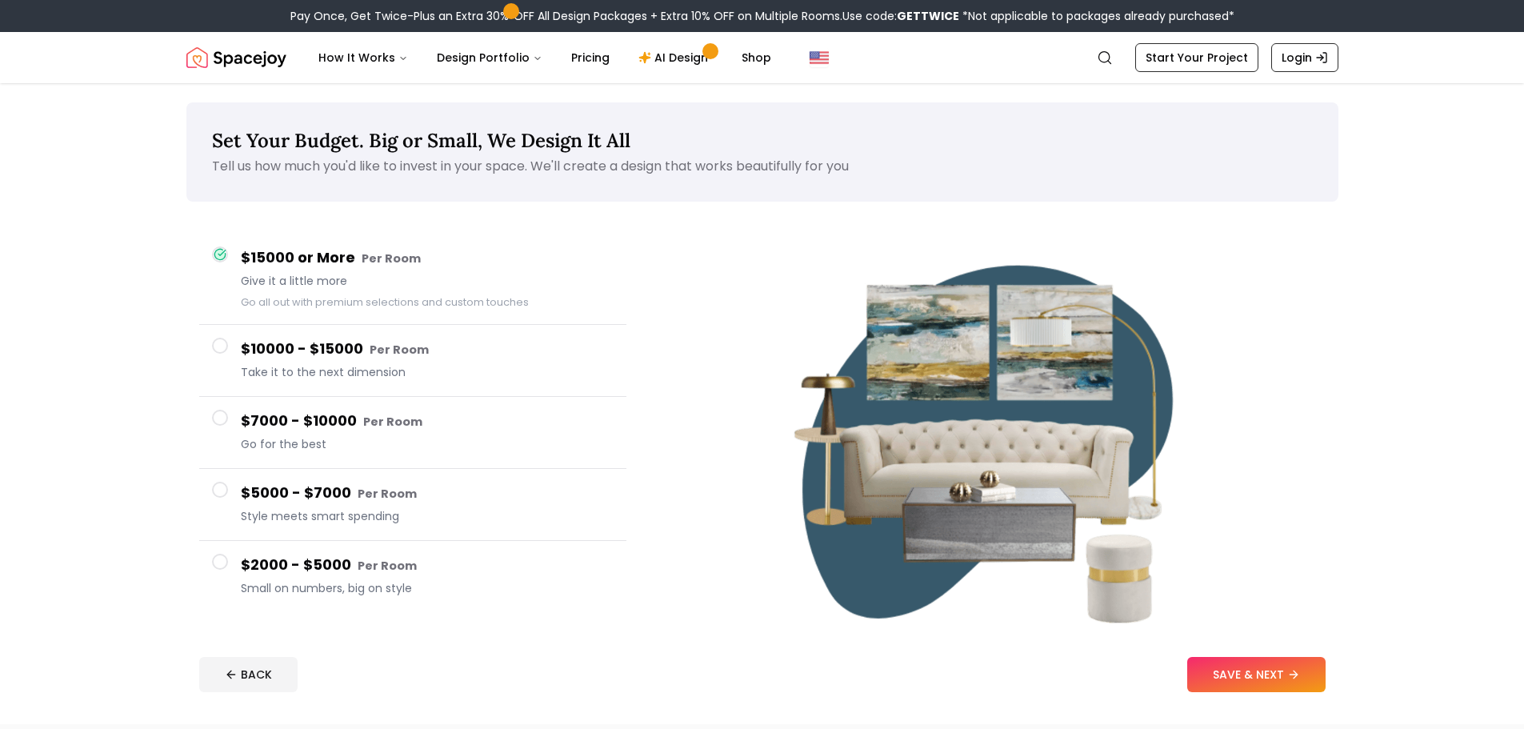
click at [222, 558] on span at bounding box center [220, 562] width 16 height 16
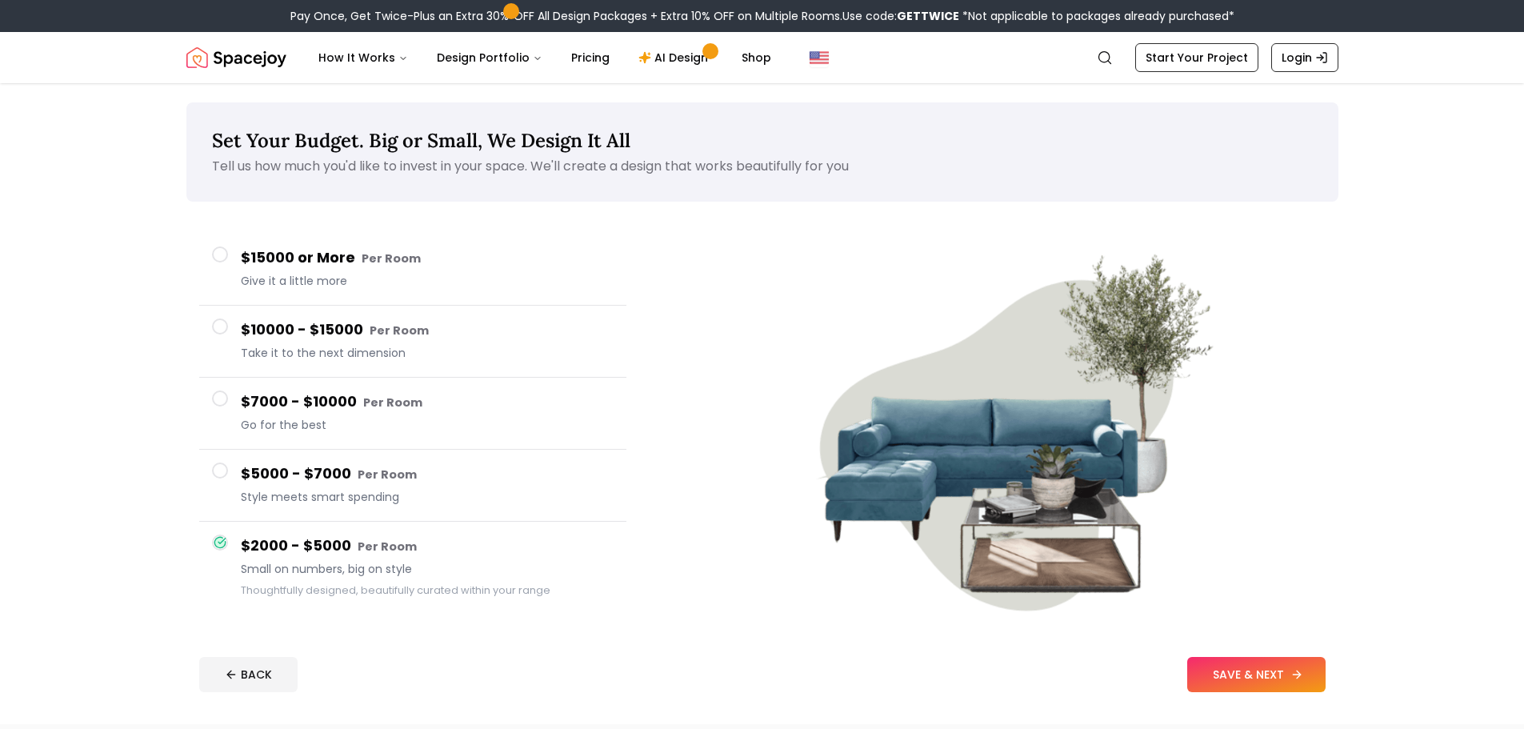
click at [1262, 673] on button "SAVE & NEXT" at bounding box center [1256, 674] width 138 height 35
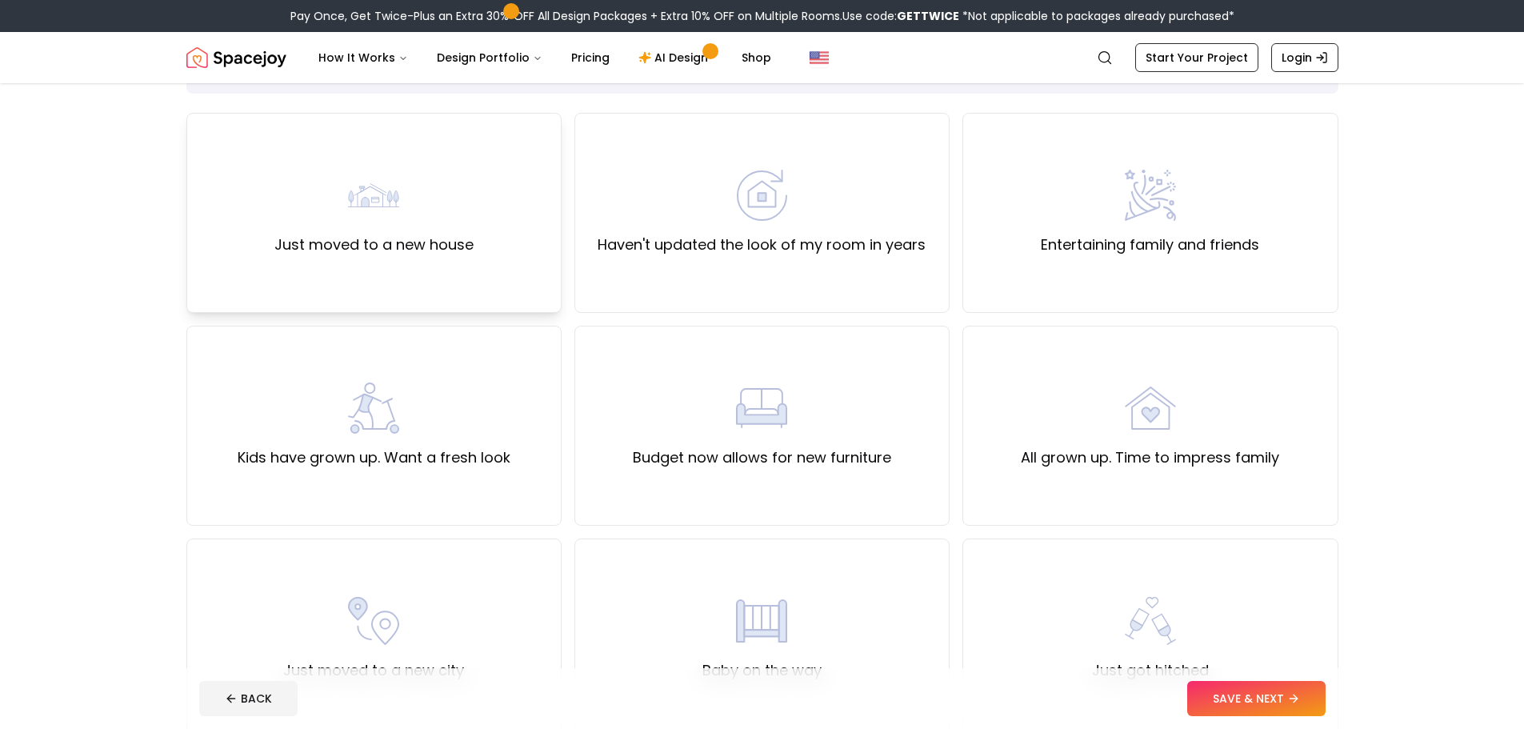
scroll to position [80, 0]
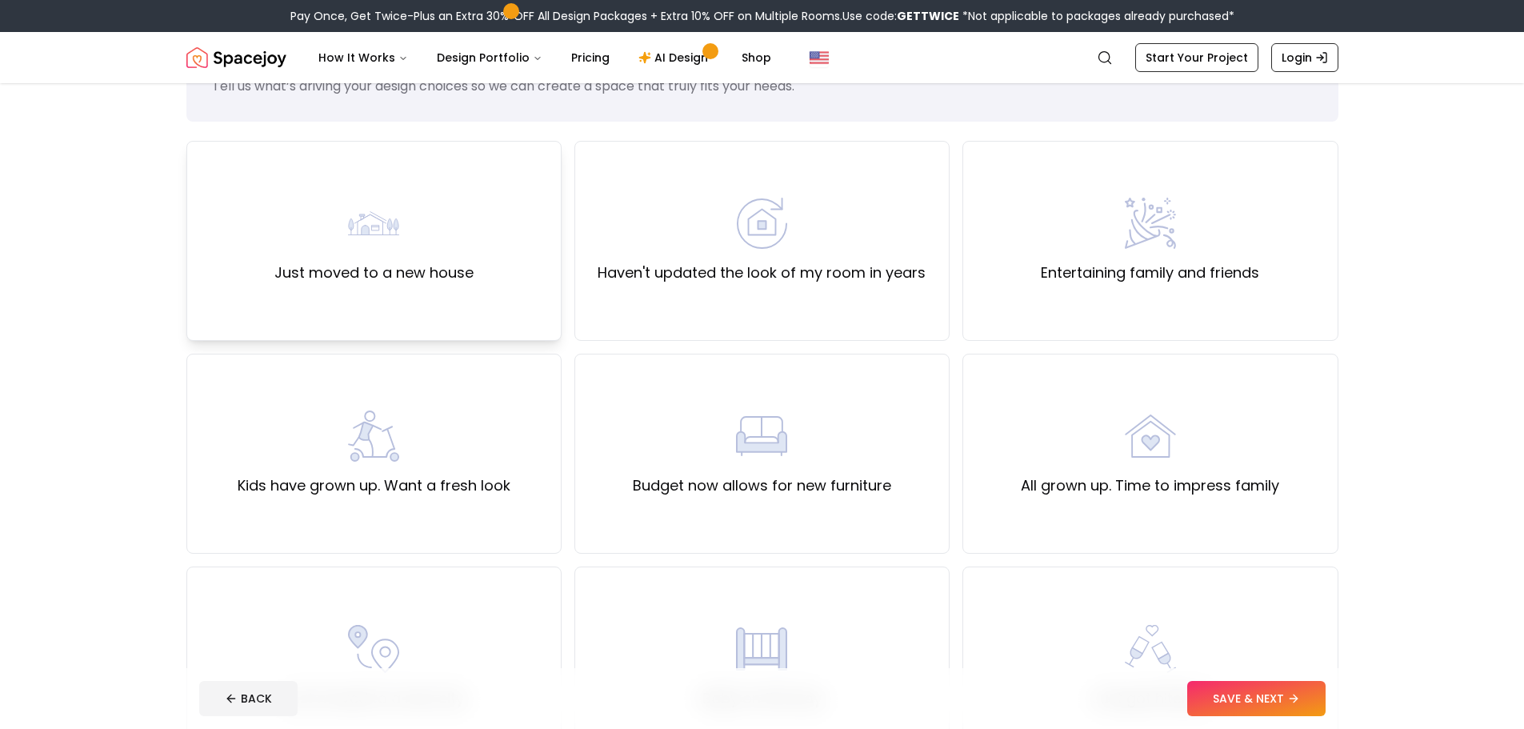
click at [414, 294] on div "Just moved to a new house" at bounding box center [373, 241] width 375 height 200
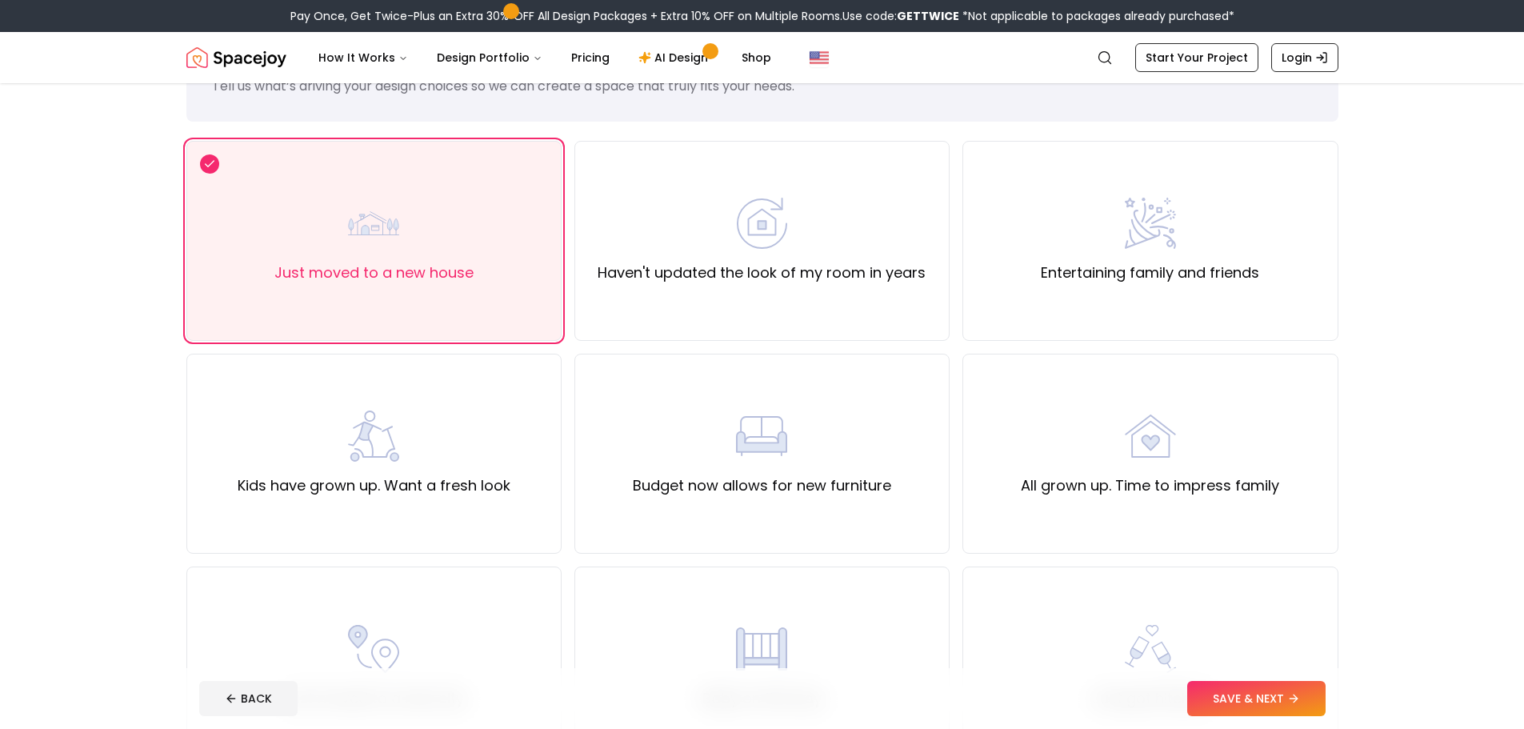
click at [1299, 695] on icon at bounding box center [1293, 698] width 13 height 13
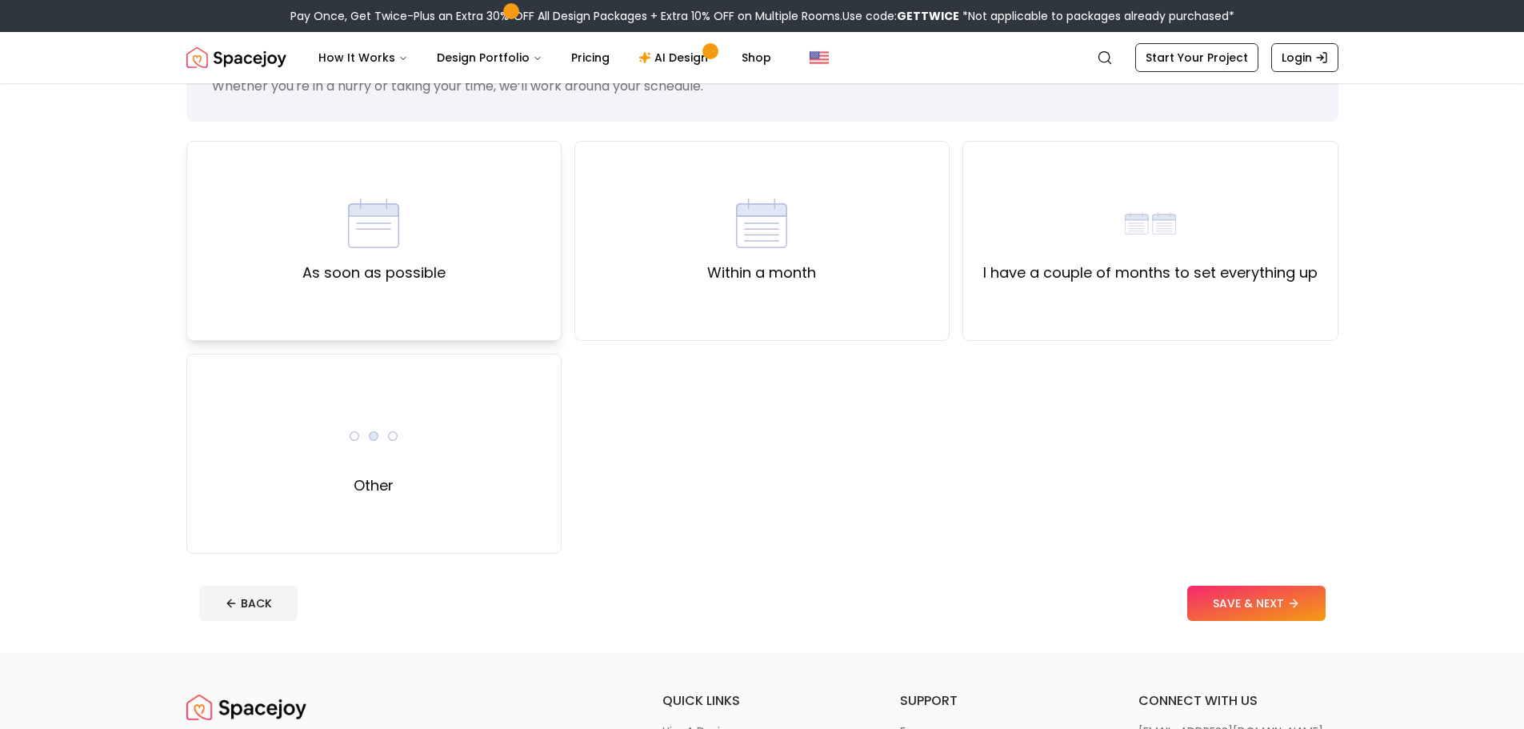
click at [266, 238] on div "As soon as possible" at bounding box center [373, 241] width 375 height 200
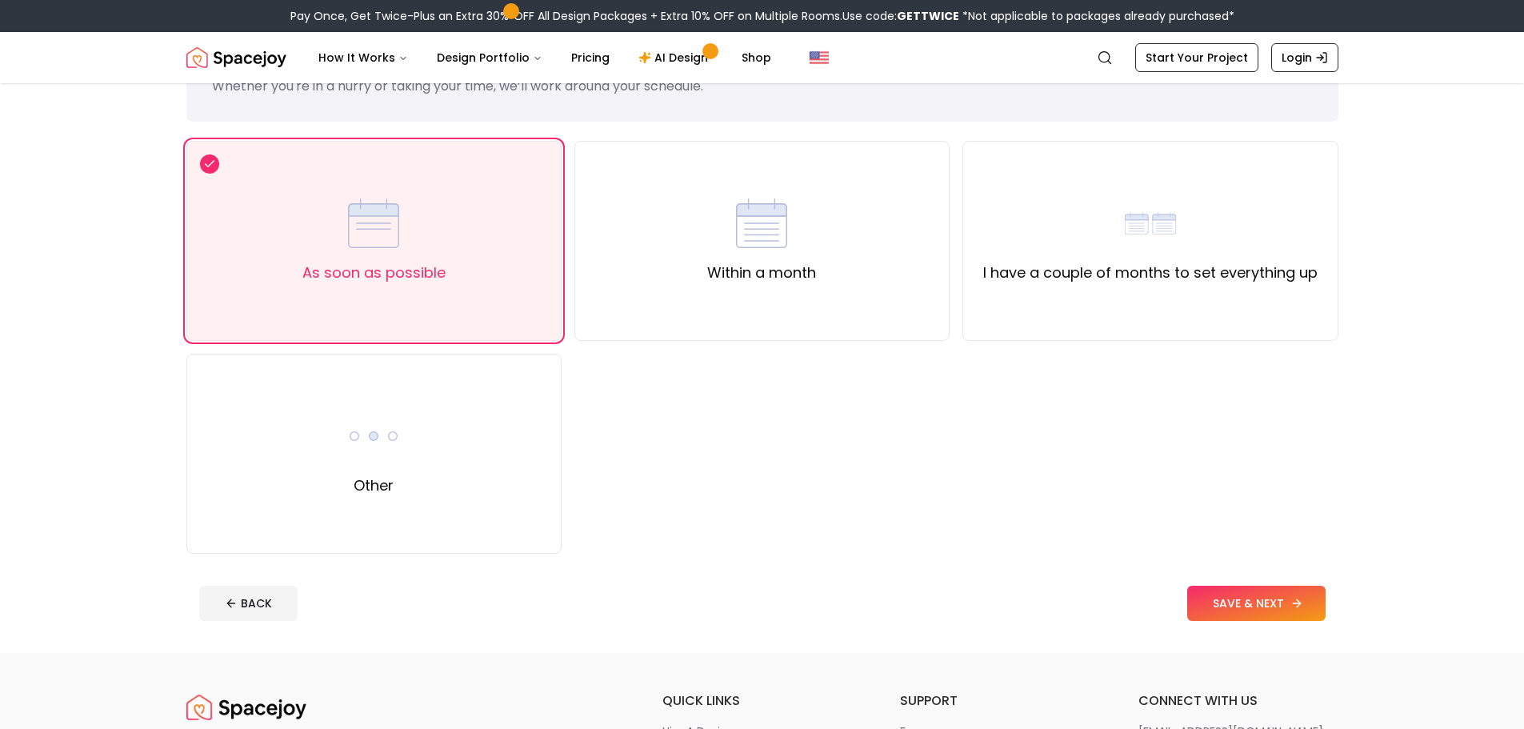
click at [1305, 607] on button "SAVE & NEXT" at bounding box center [1256, 603] width 138 height 35
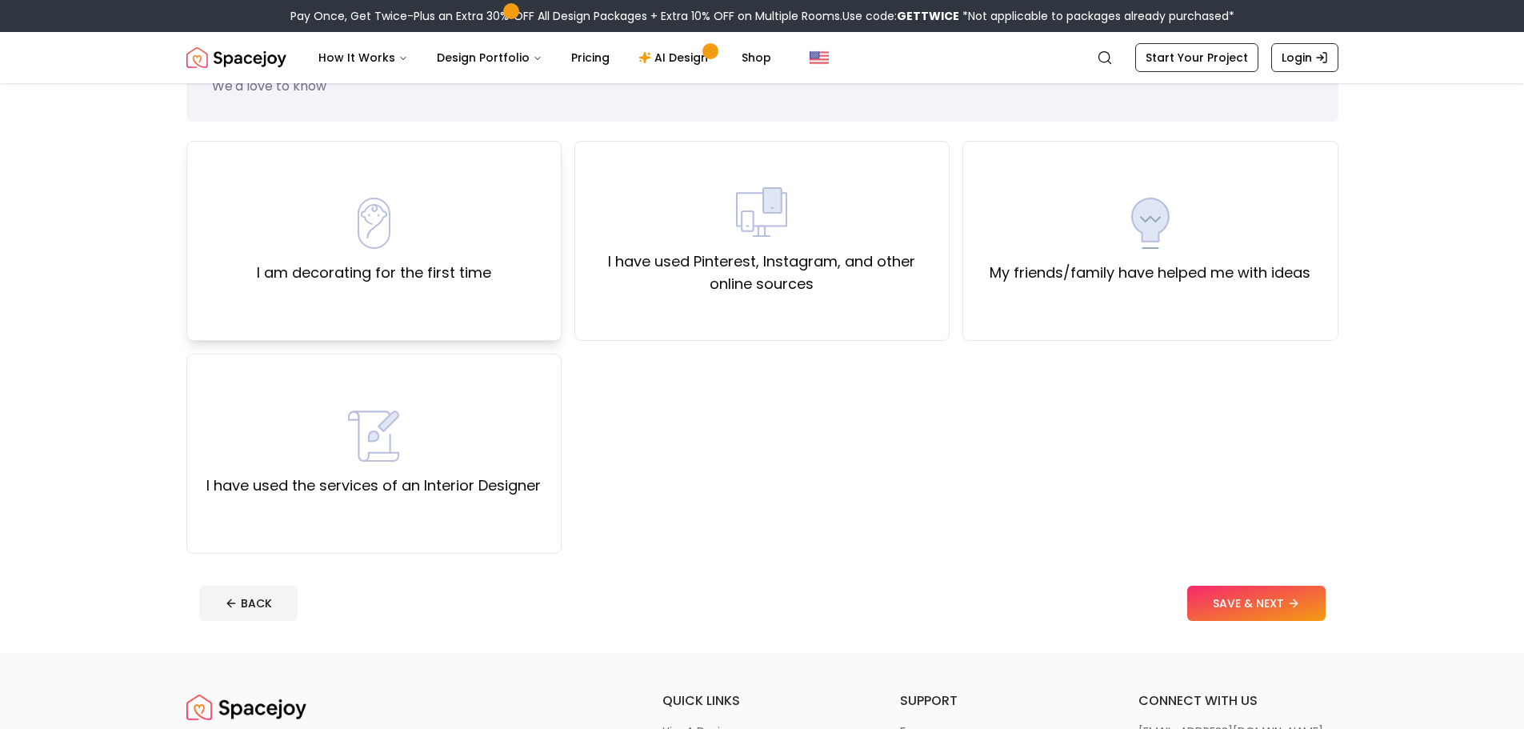
click at [499, 275] on div "I am decorating for the first time" at bounding box center [373, 241] width 375 height 200
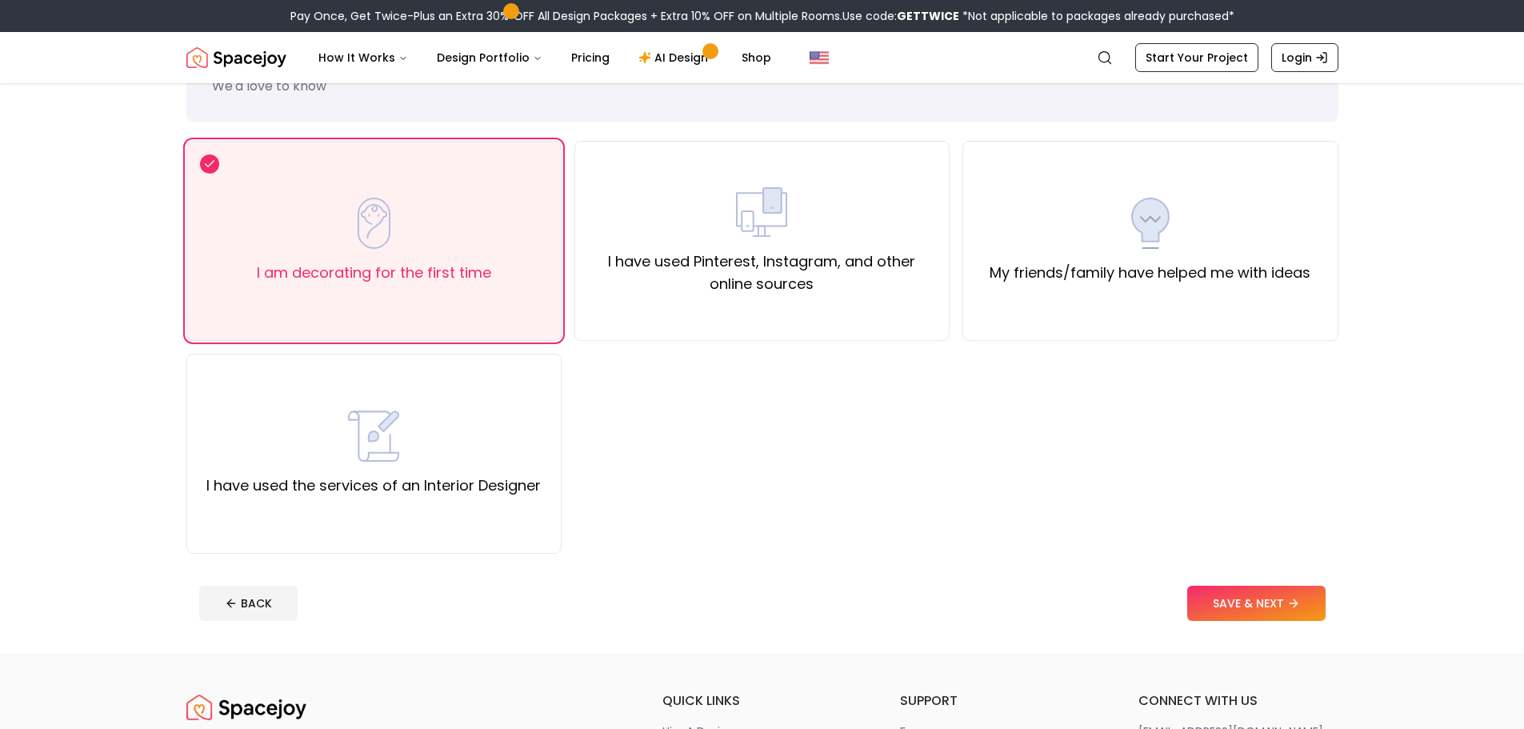
click at [1242, 630] on footer "BACK SAVE & NEXT" at bounding box center [762, 603] width 1152 height 61
click at [1242, 607] on button "SAVE & NEXT" at bounding box center [1256, 603] width 138 height 35
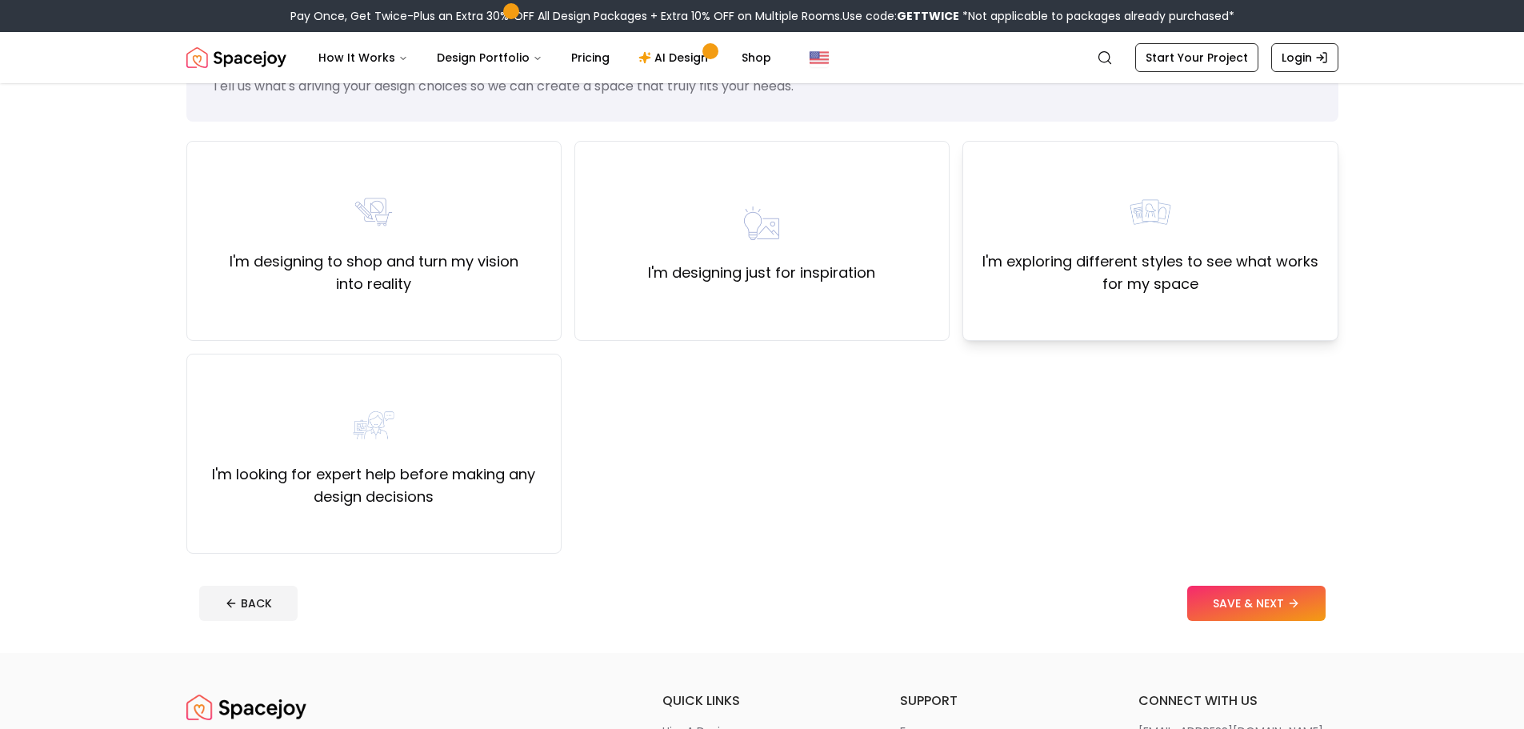
click at [1187, 290] on label "I'm exploring different styles to see what works for my space" at bounding box center [1150, 272] width 348 height 45
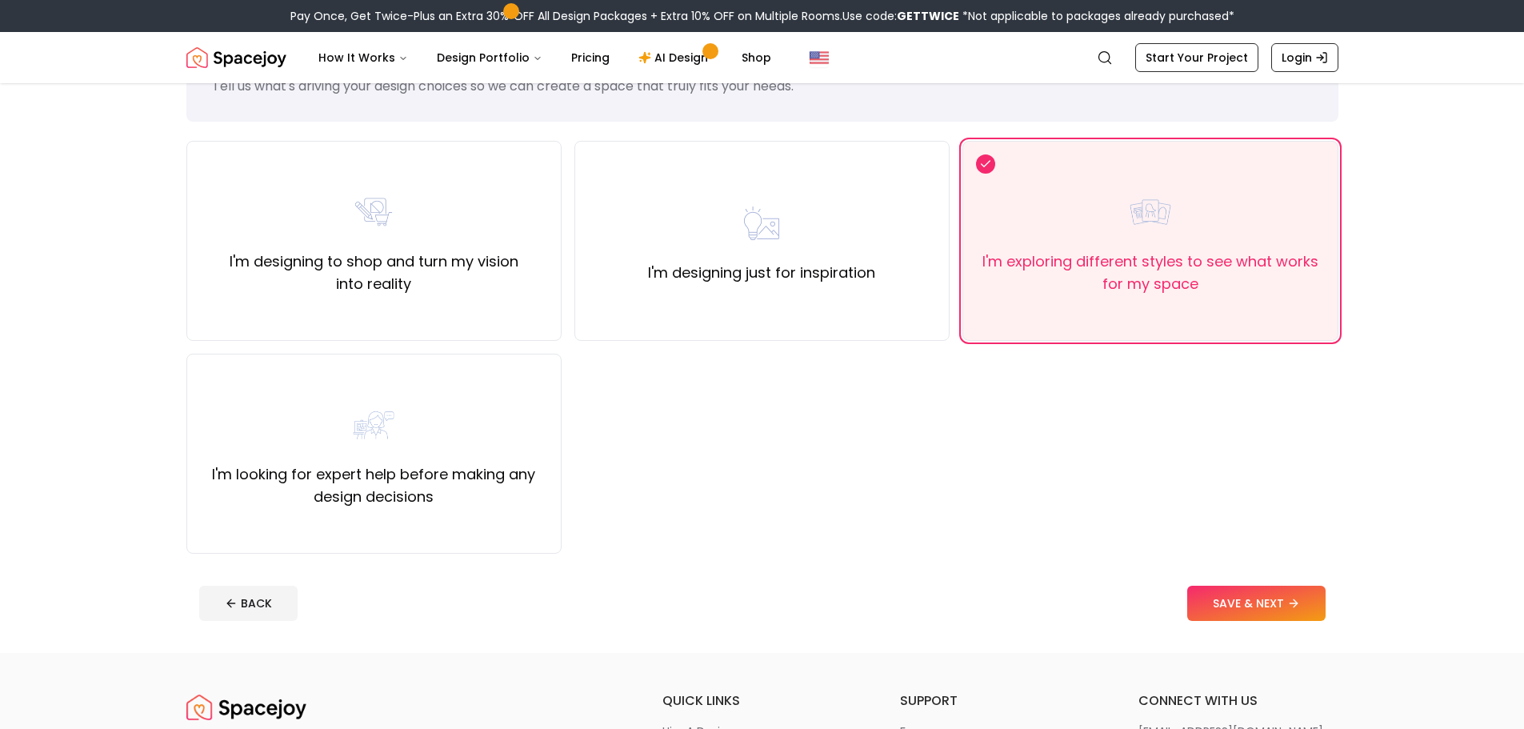
drag, startPoint x: 1227, startPoint y: 608, endPoint x: 1216, endPoint y: 597, distance: 15.3
click at [1226, 608] on button "SAVE & NEXT" at bounding box center [1256, 603] width 138 height 35
